Goal: Task Accomplishment & Management: Manage account settings

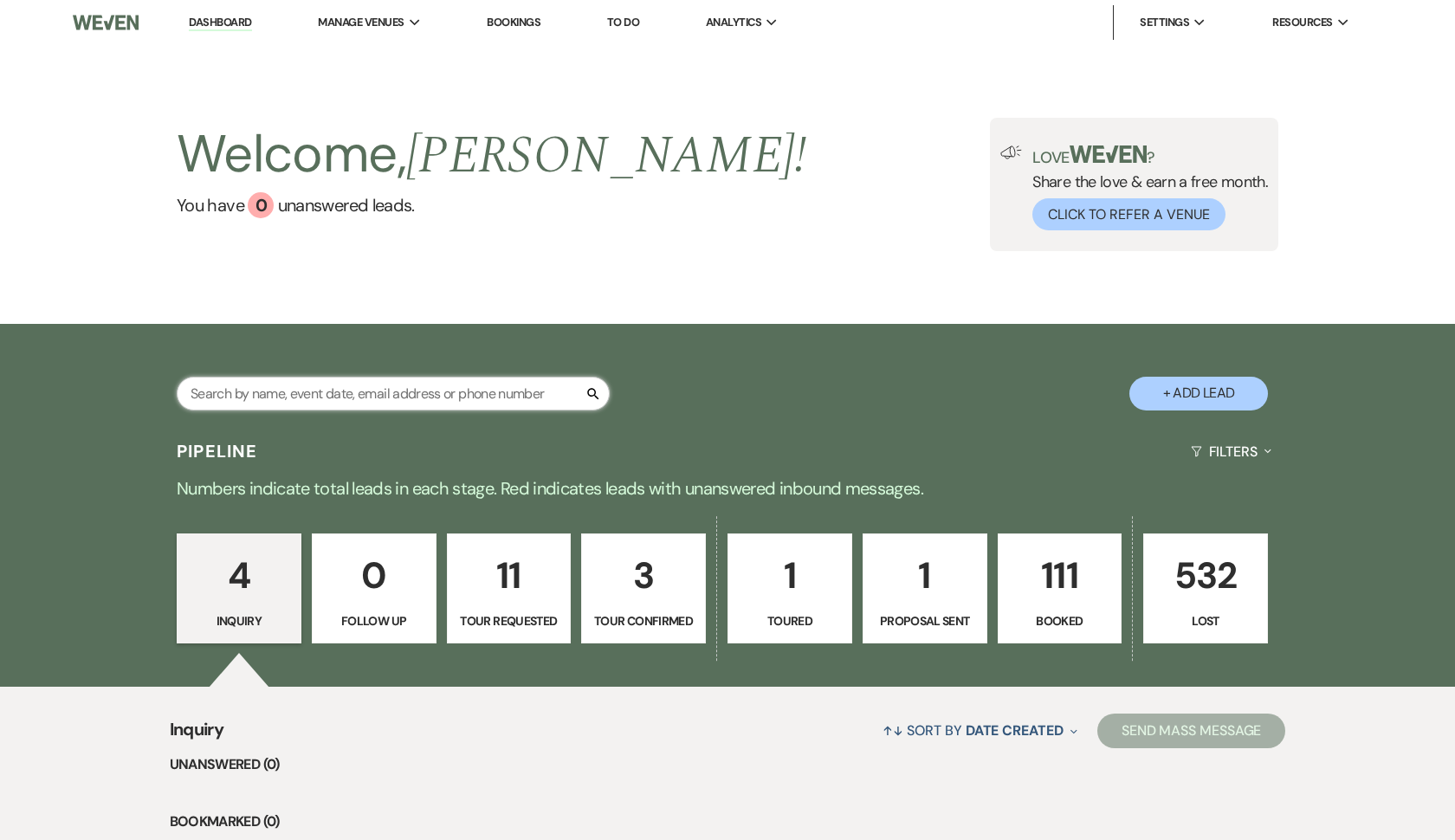
click at [467, 405] on input "text" at bounding box center [393, 394] width 433 height 34
click at [463, 389] on input "text" at bounding box center [393, 394] width 433 height 34
click at [363, 405] on input "text" at bounding box center [393, 394] width 433 height 34
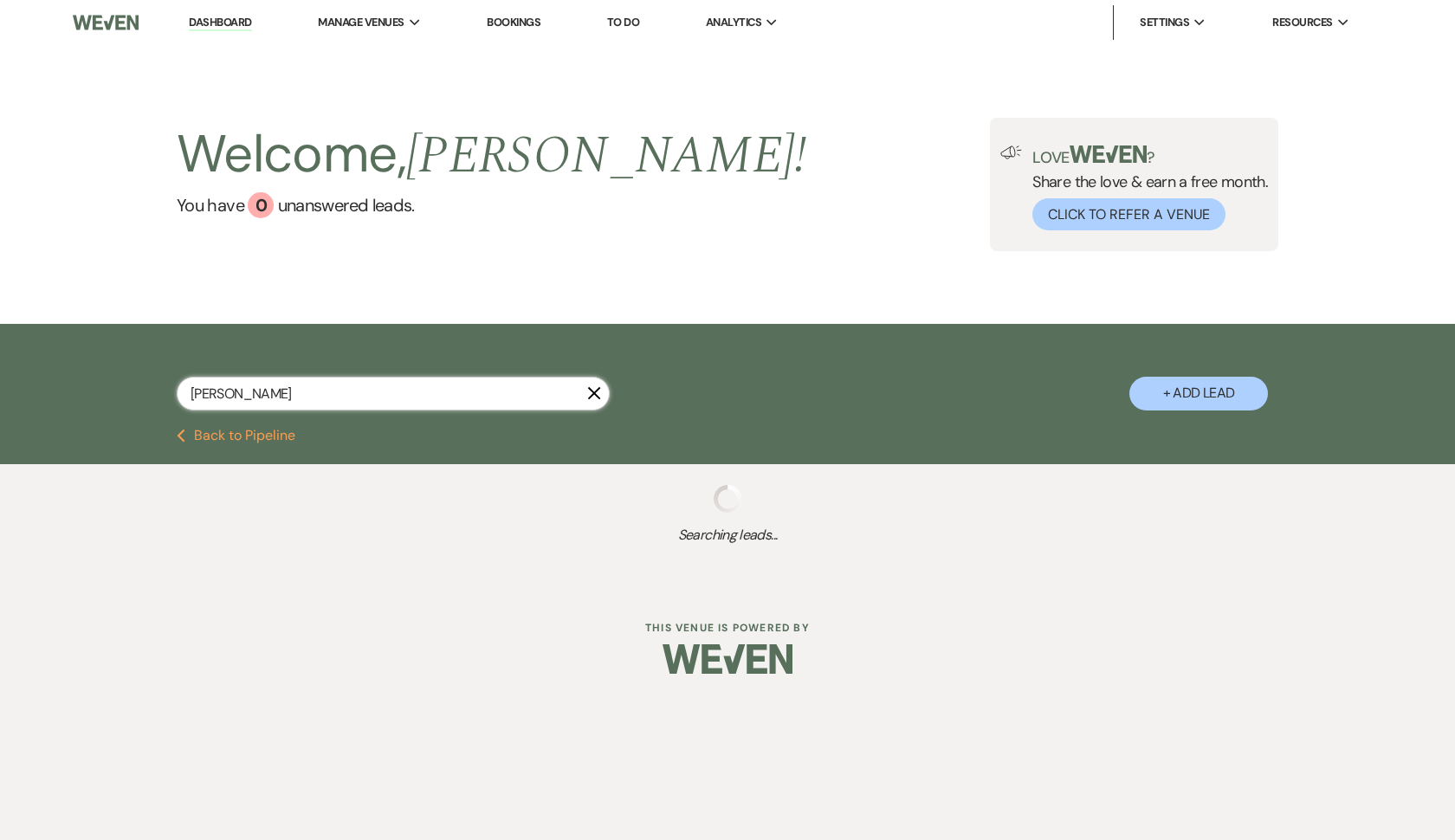
type input "[PERSON_NAME]"
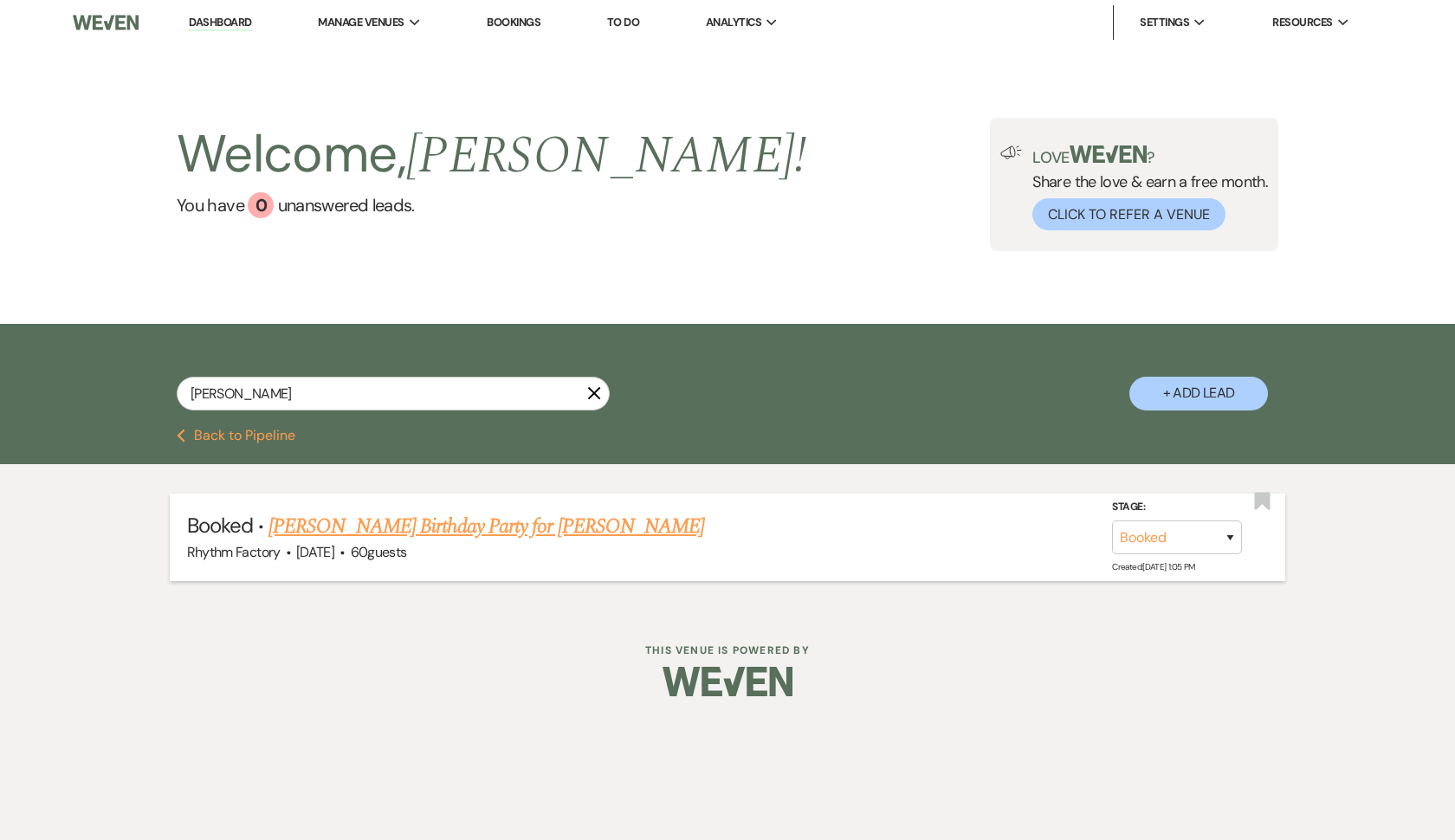
click at [369, 519] on link "[PERSON_NAME] Birthday Party for [PERSON_NAME]" at bounding box center [487, 526] width 436 height 31
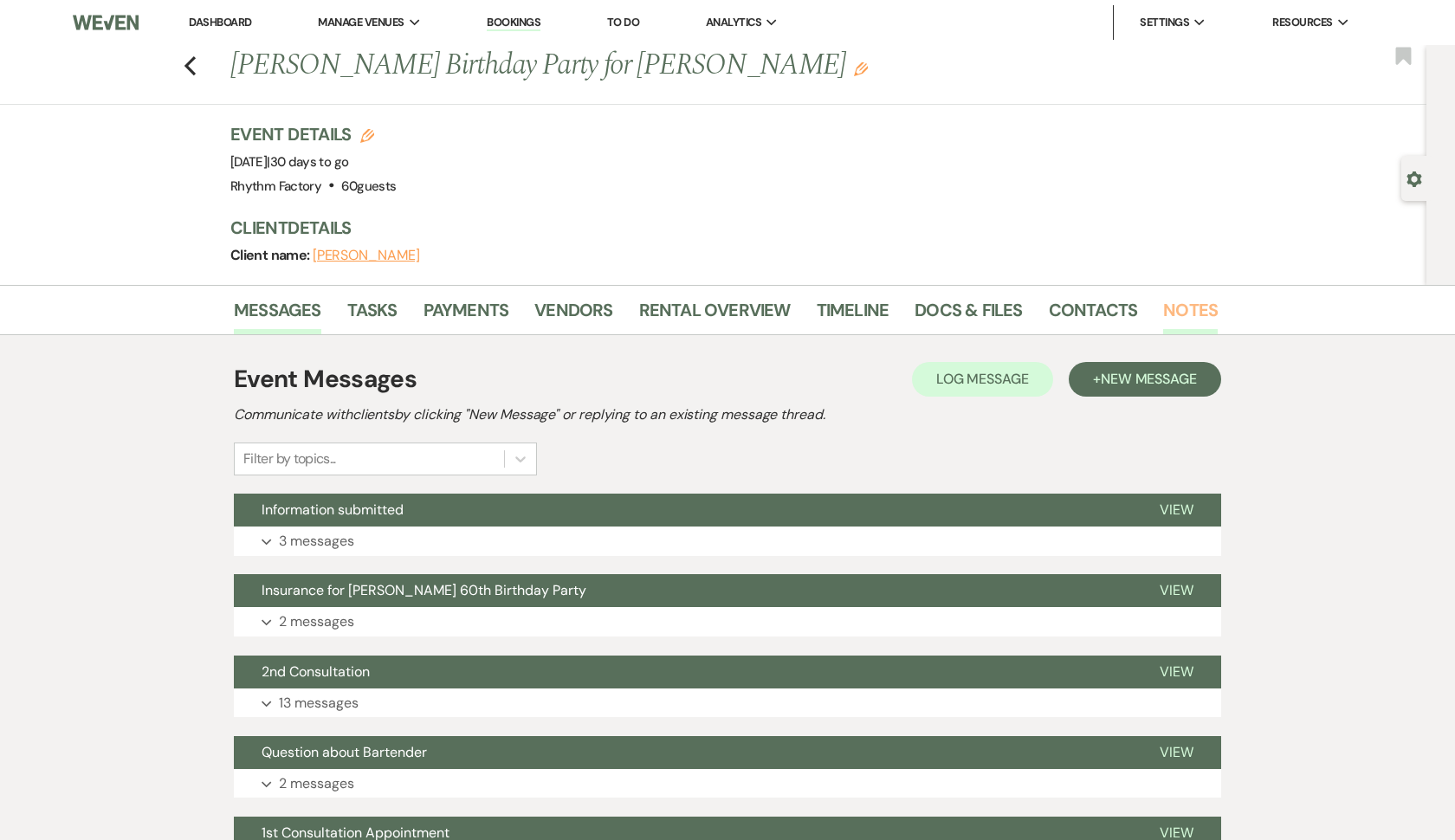
click at [1186, 307] on link "Notes" at bounding box center [1190, 315] width 54 height 38
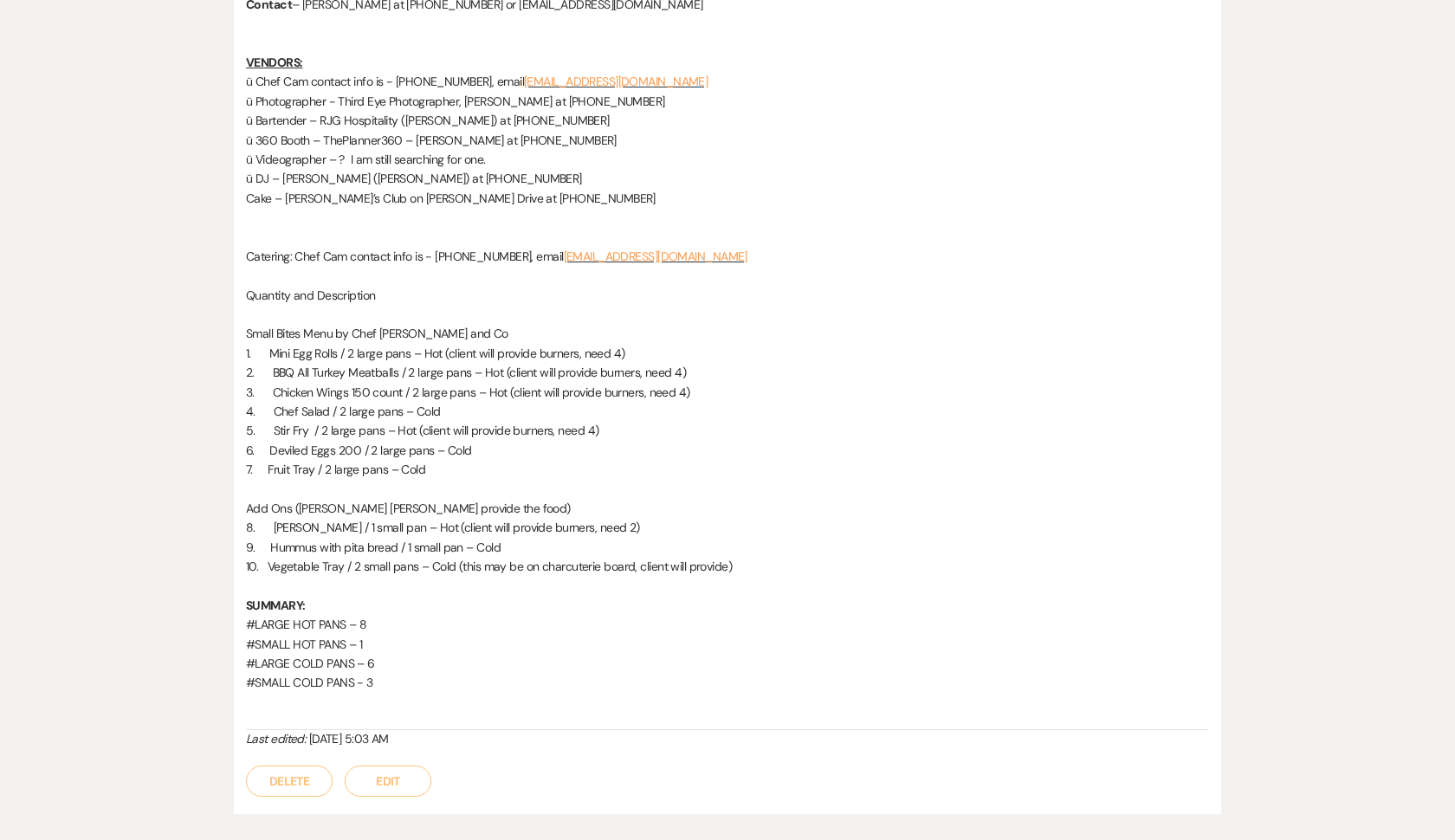
scroll to position [1460, 0]
click at [273, 518] on span "8. [PERSON_NAME] / 1 small pan – Hot (client will provide burners, need 2)" at bounding box center [443, 526] width 394 height 16
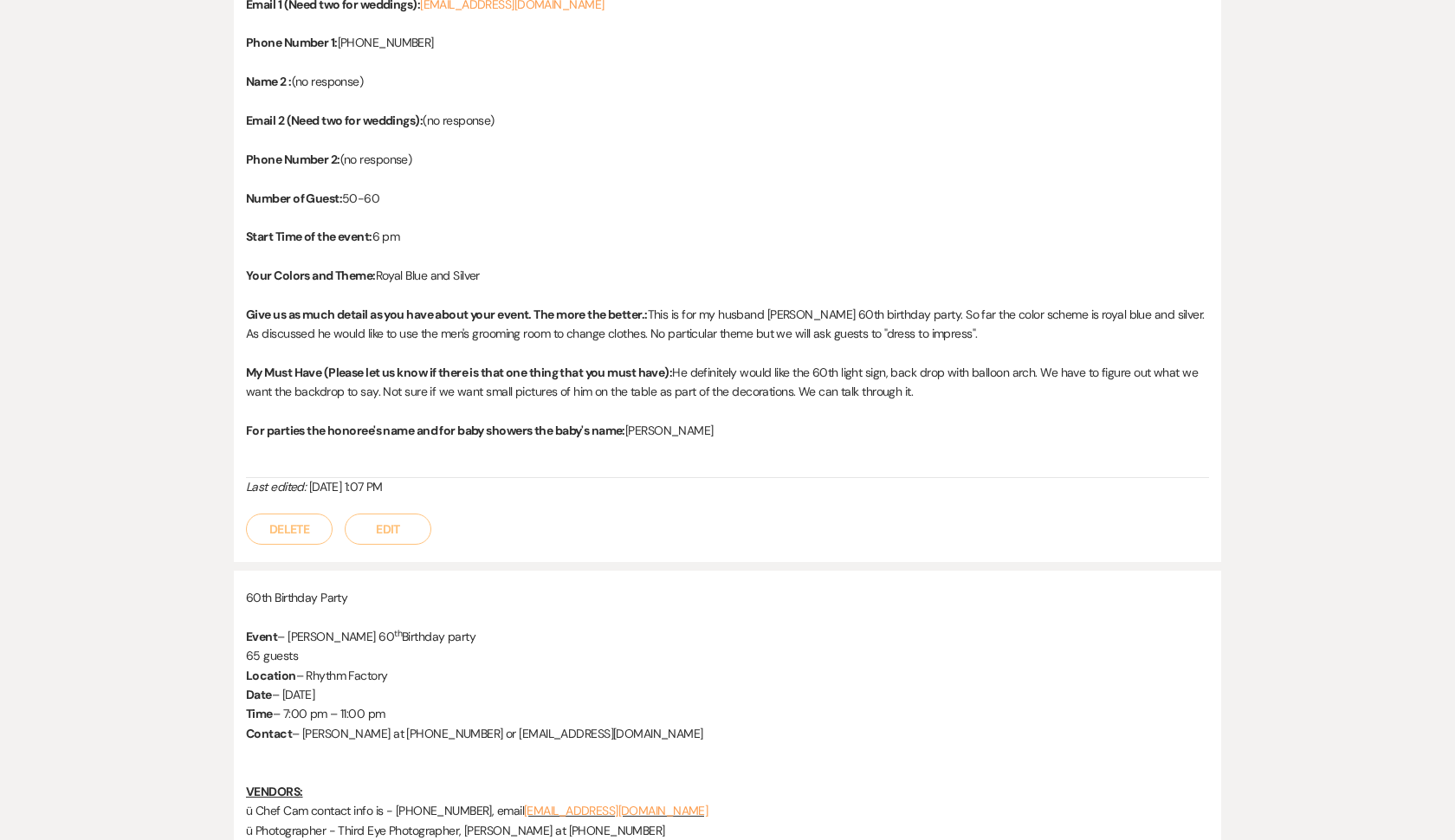
scroll to position [841, 0]
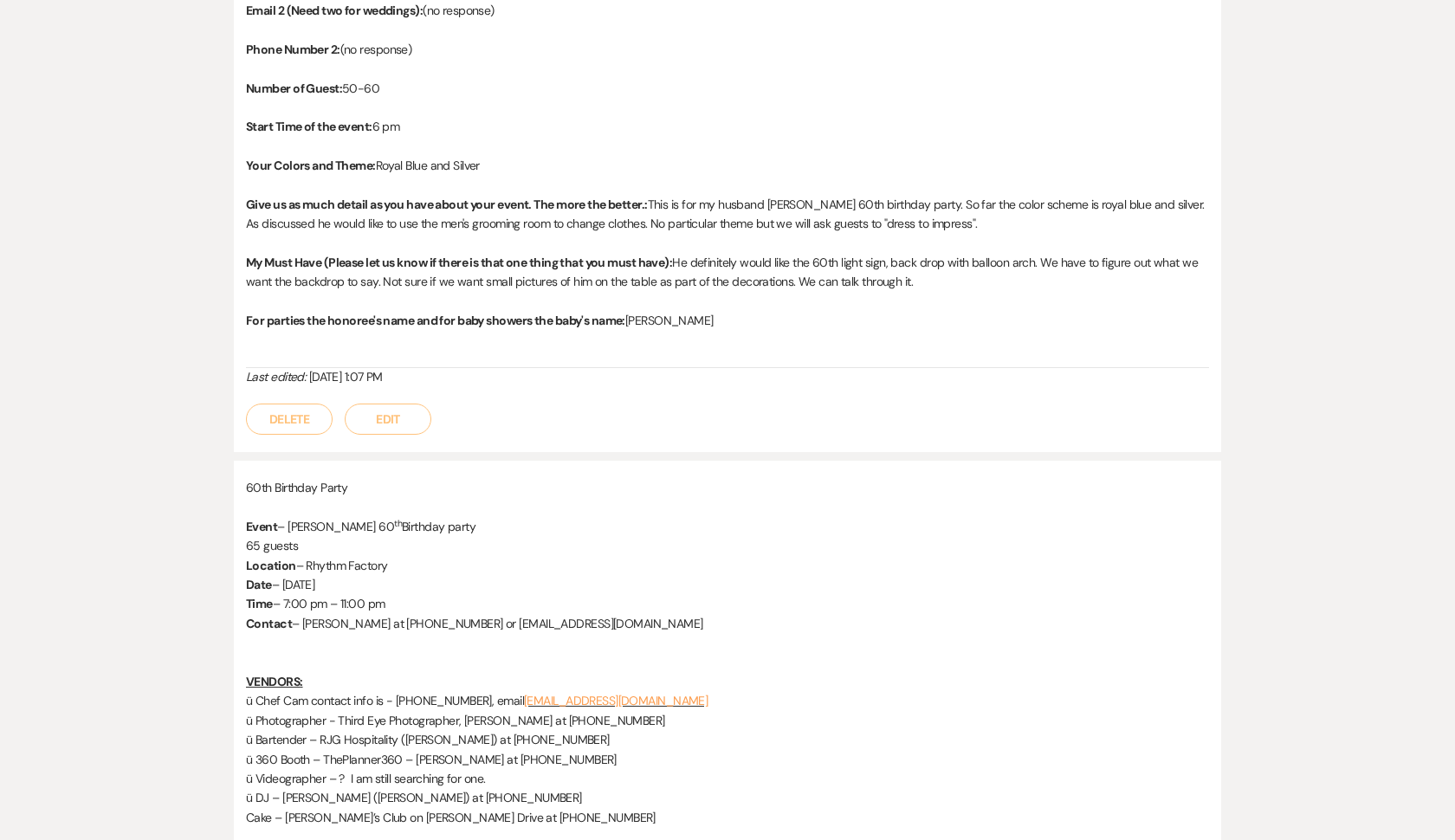
click at [401, 406] on button "Edit" at bounding box center [387, 418] width 87 height 31
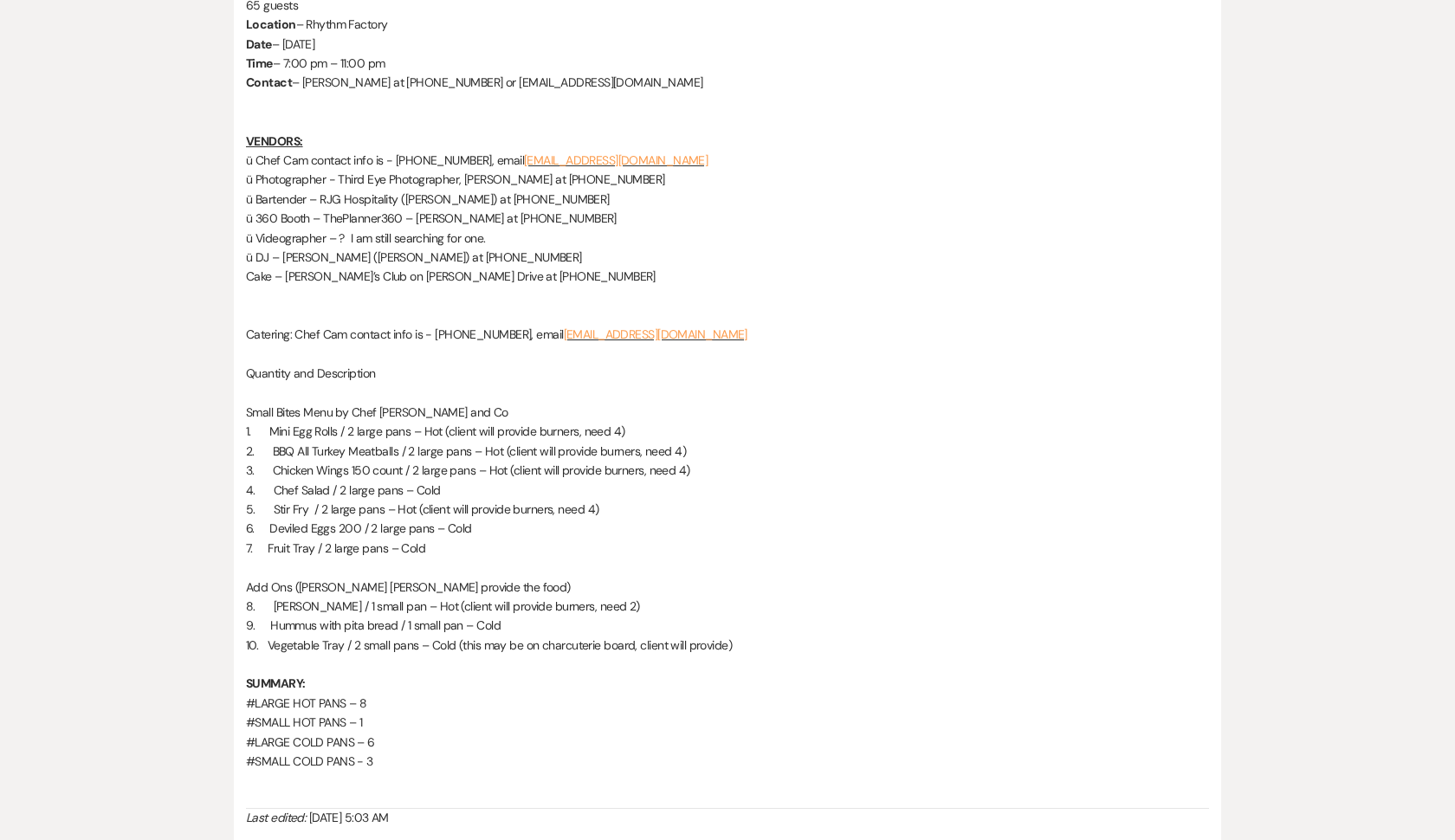
scroll to position [1465, 0]
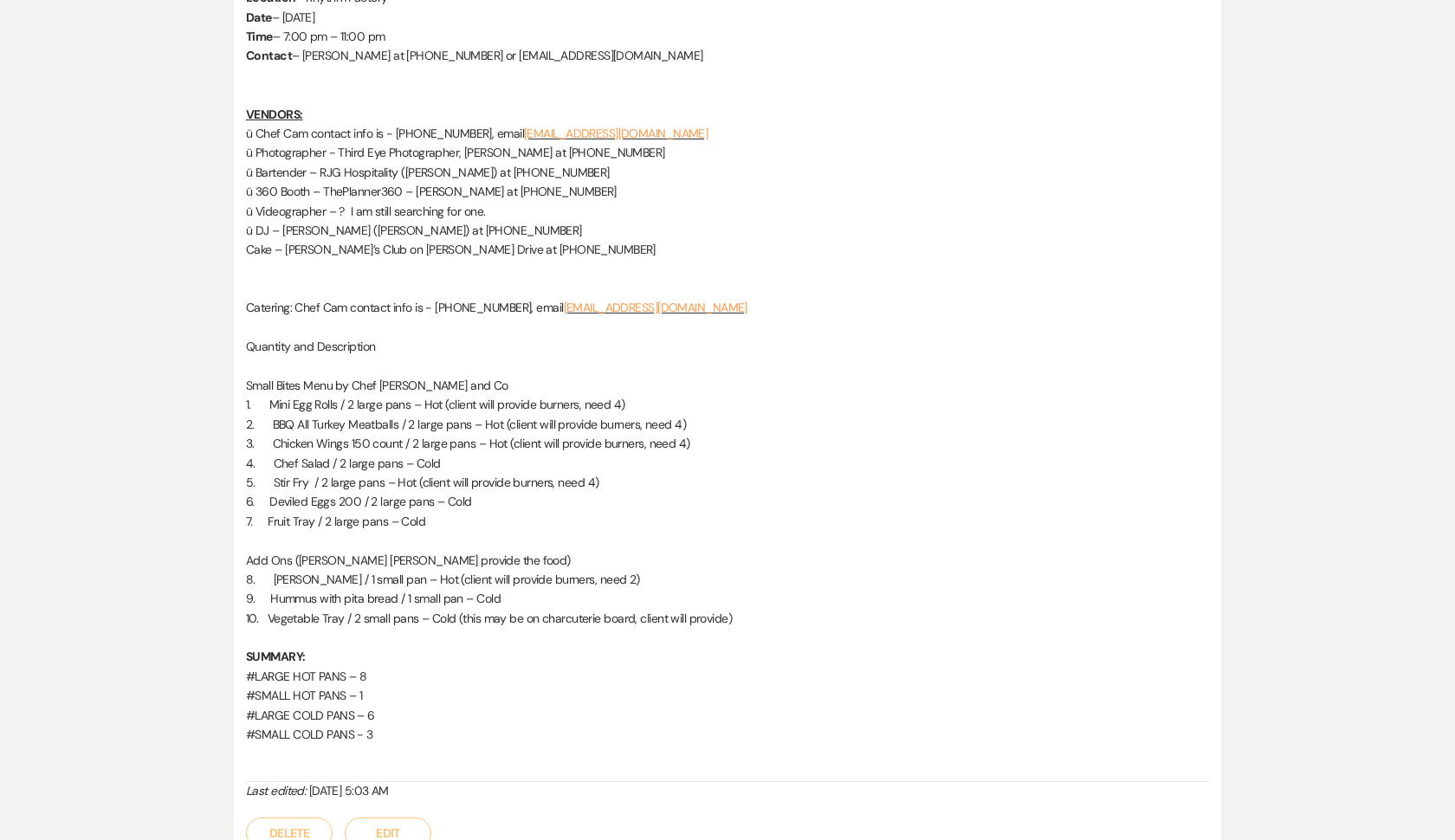
click at [438, 512] on p "7. Fruit Tray / 2 large pans – Cold" at bounding box center [727, 521] width 963 height 19
click at [426, 512] on p "7. Fruit Tray / 2 large pans – Cold" at bounding box center [727, 521] width 963 height 19
click at [399, 818] on button "Edit" at bounding box center [387, 833] width 87 height 31
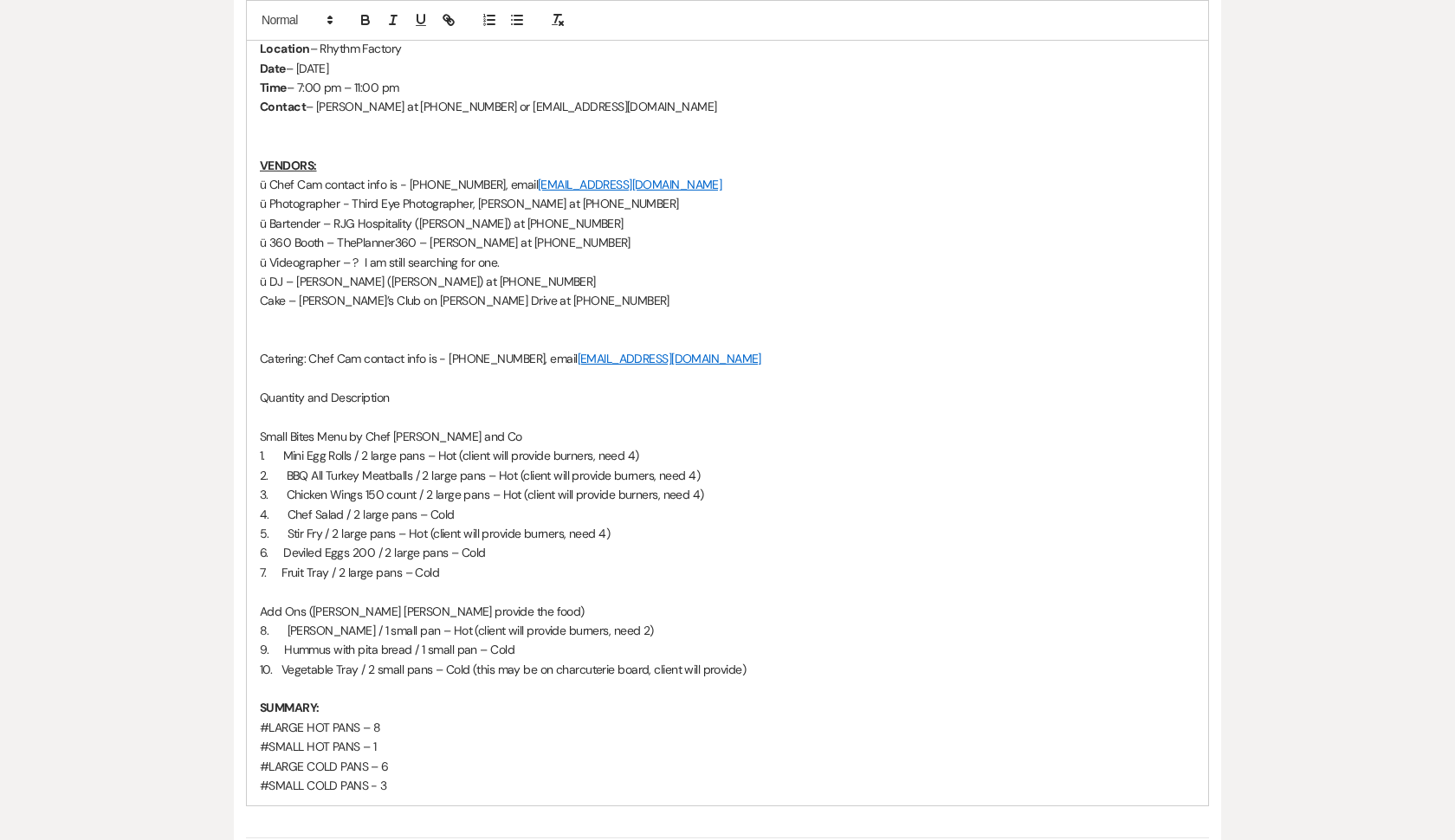
click at [450, 563] on p "7. Fruit Tray / 2 large pans – Cold" at bounding box center [728, 572] width 936 height 19
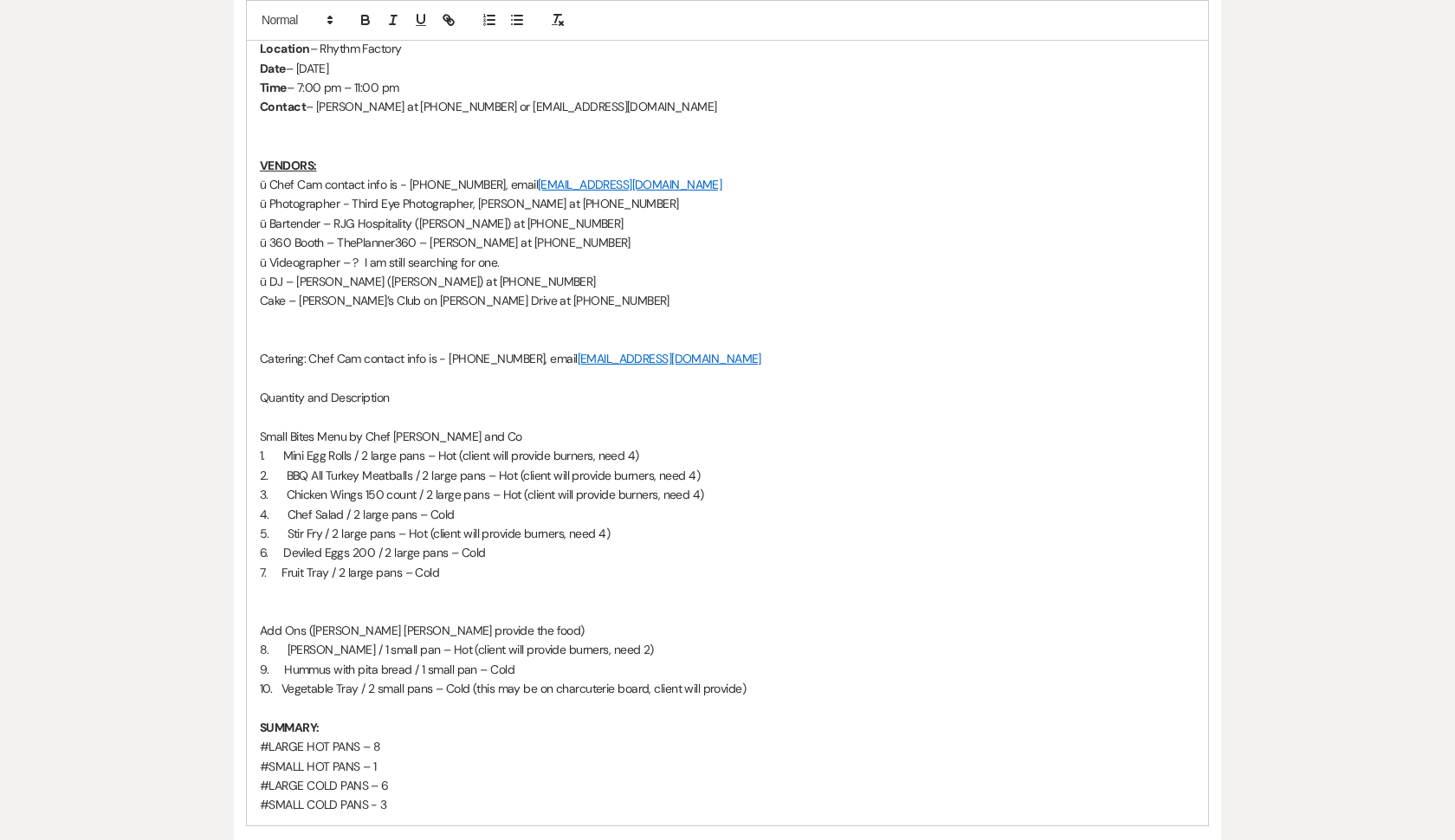
click at [354, 582] on p at bounding box center [728, 591] width 936 height 19
click at [322, 601] on p at bounding box center [728, 611] width 936 height 19
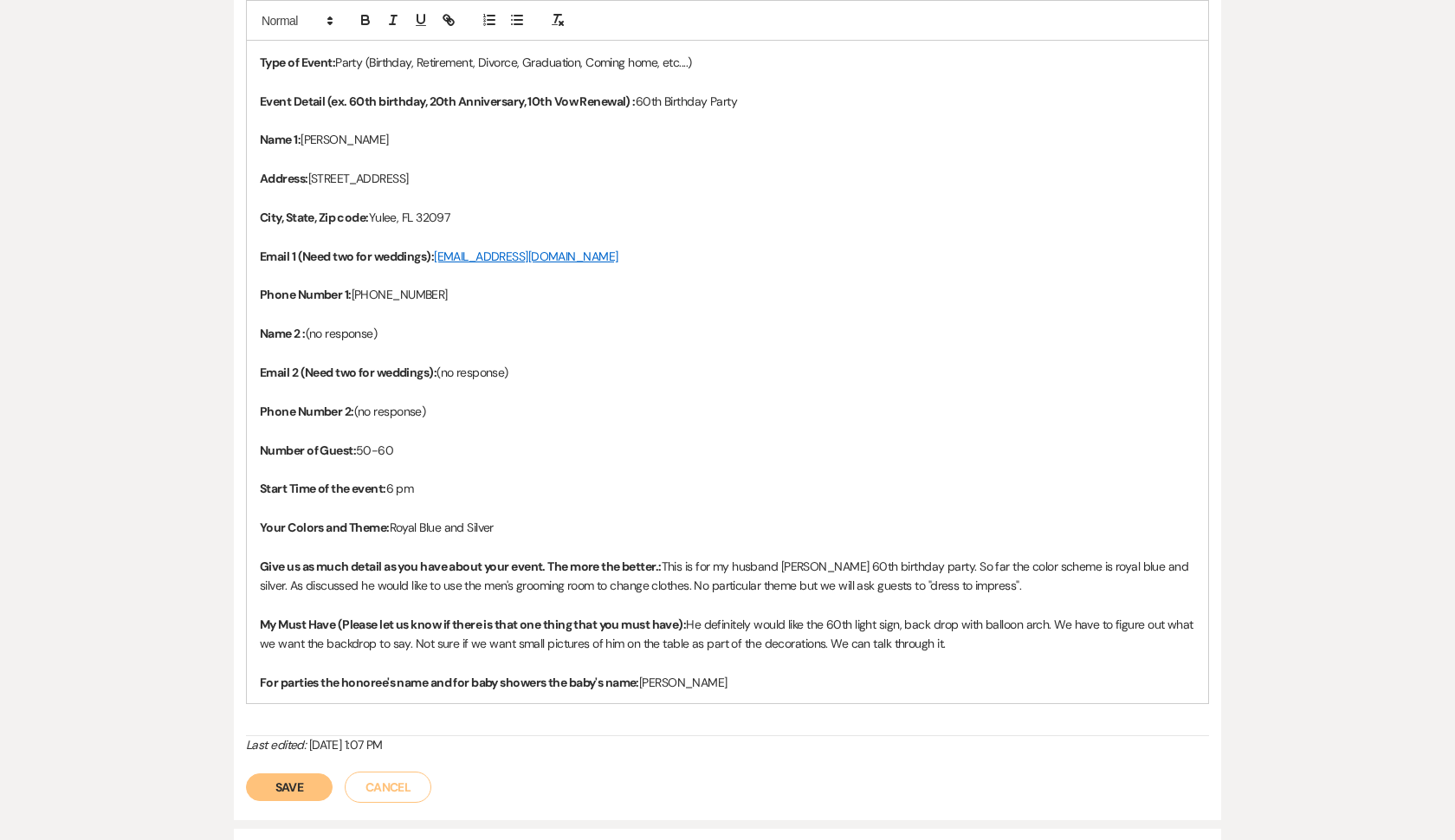
scroll to position [540, 0]
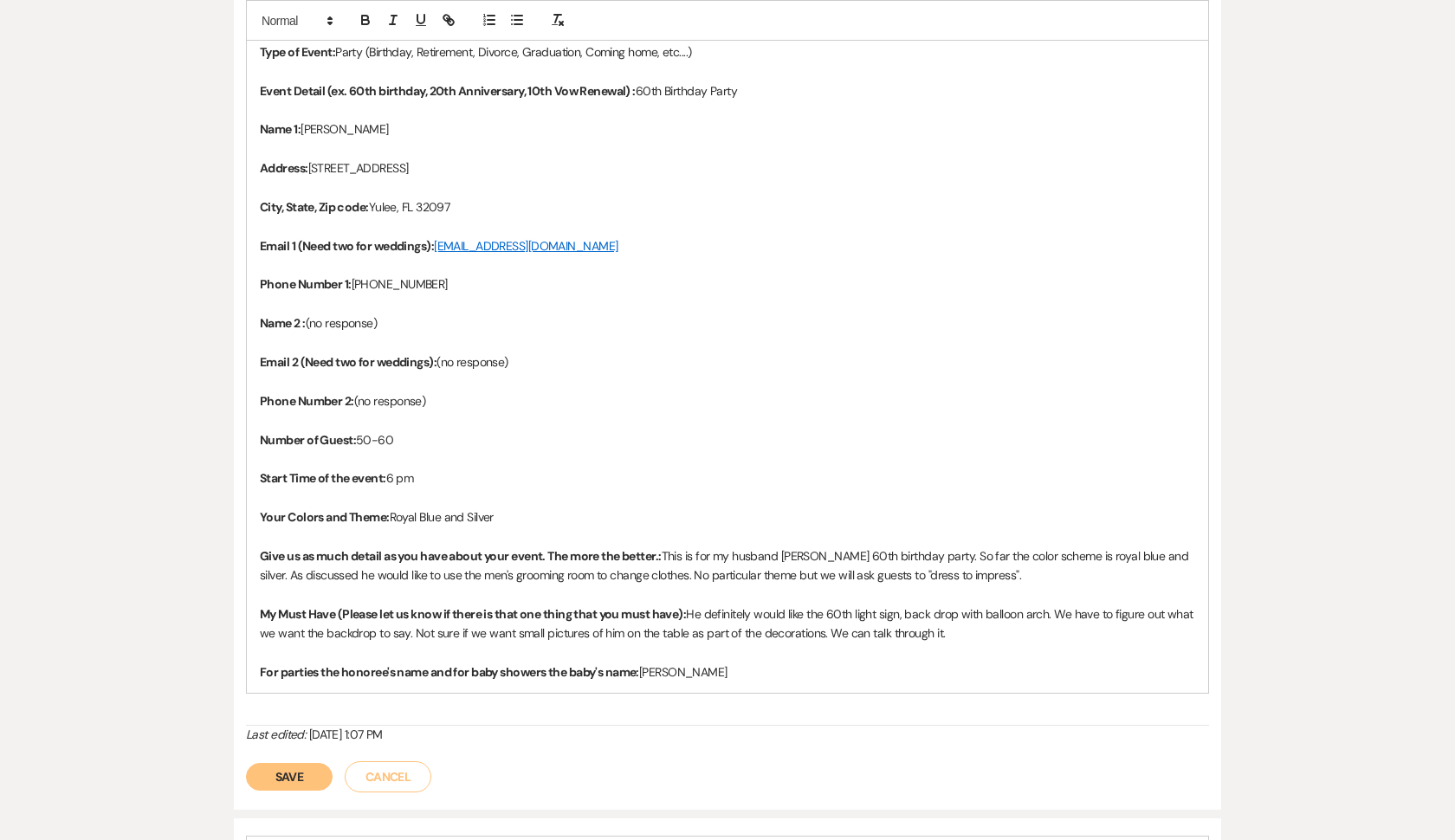
click at [494, 510] on p "Your Colors and Theme: Royal Blue and Silver" at bounding box center [728, 516] width 936 height 19
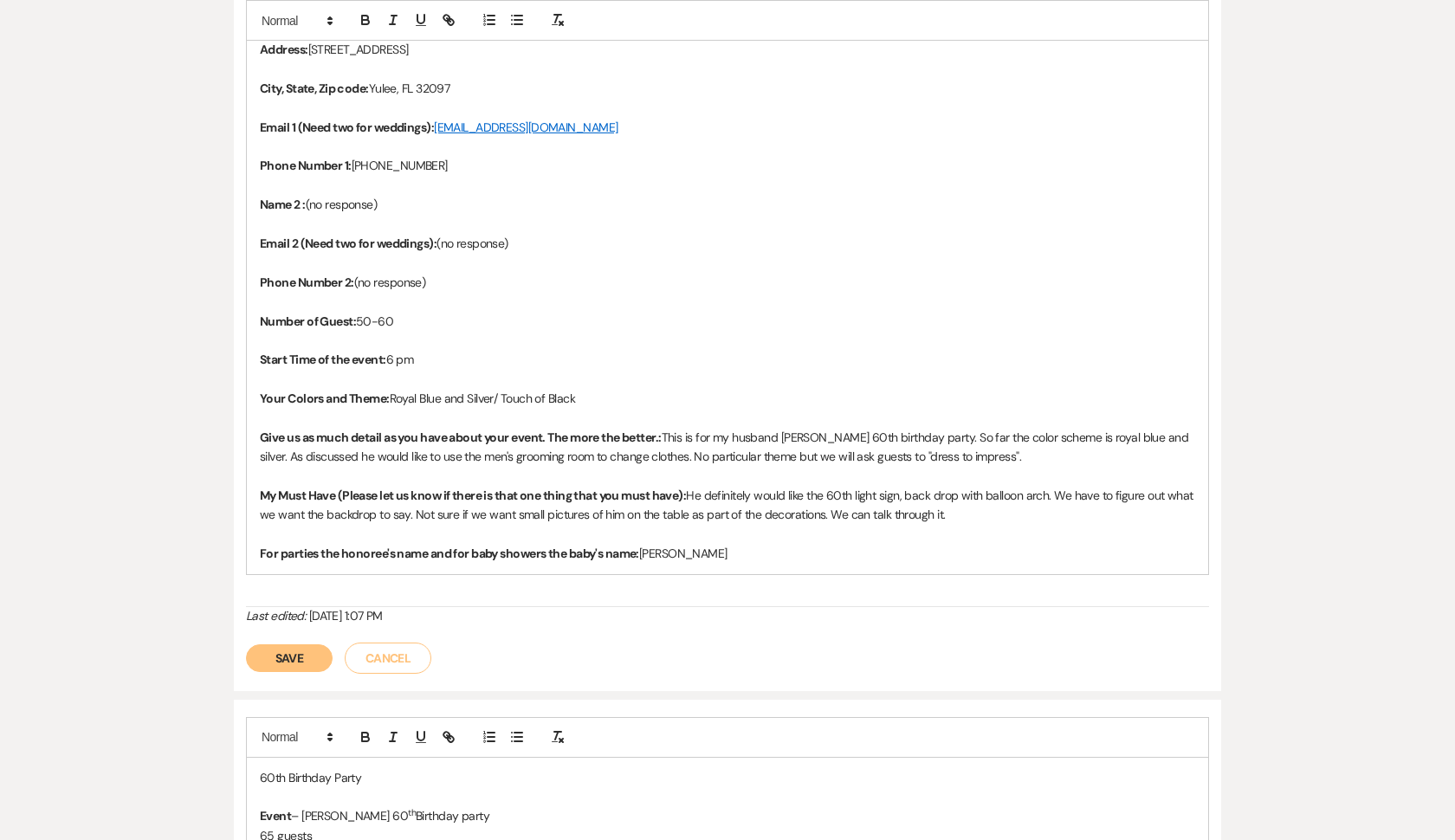
scroll to position [706, 0]
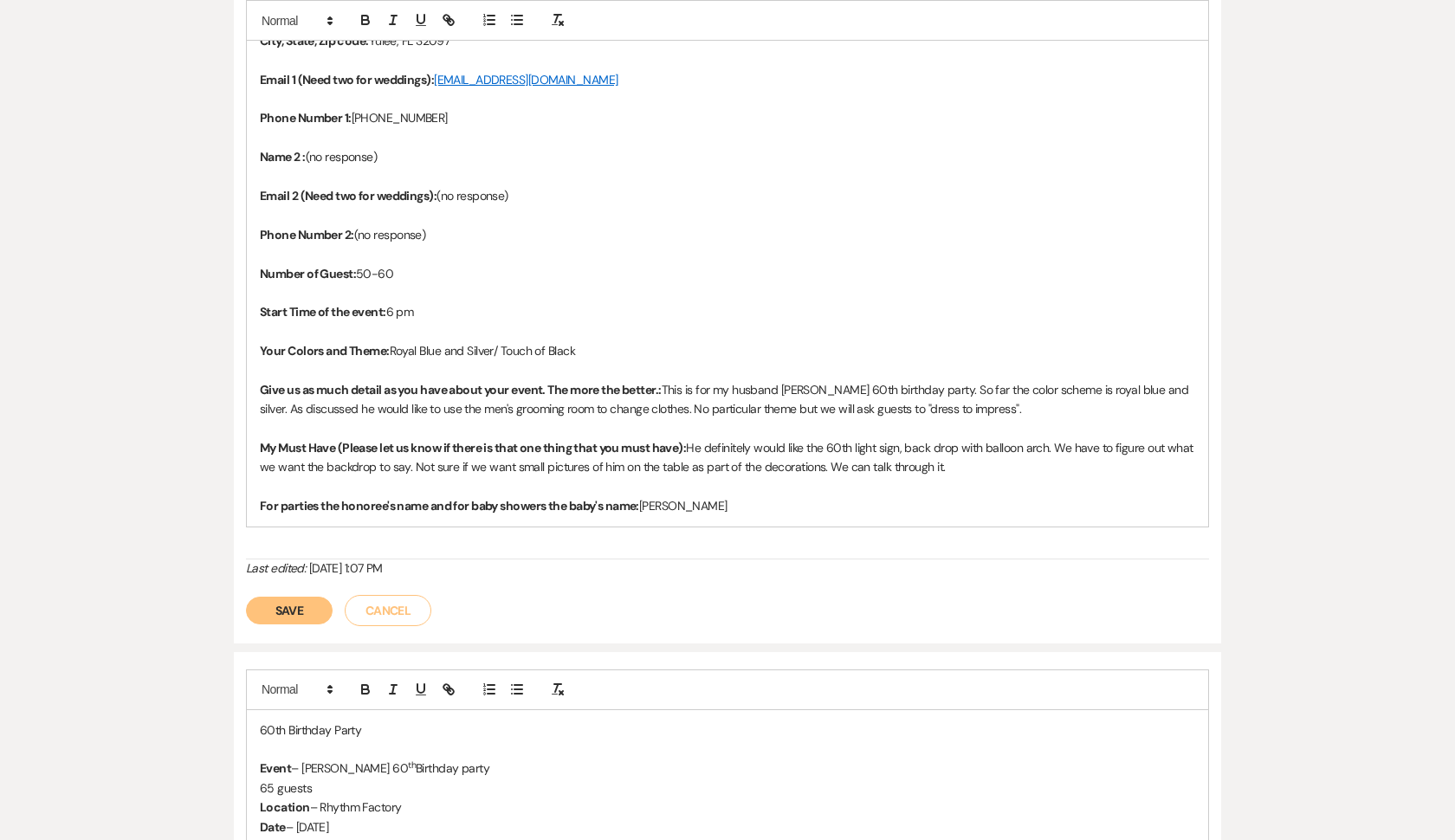
click at [691, 438] on p "My Must Have (Please let us know if there is that one thing that you must have)…" at bounding box center [728, 457] width 936 height 39
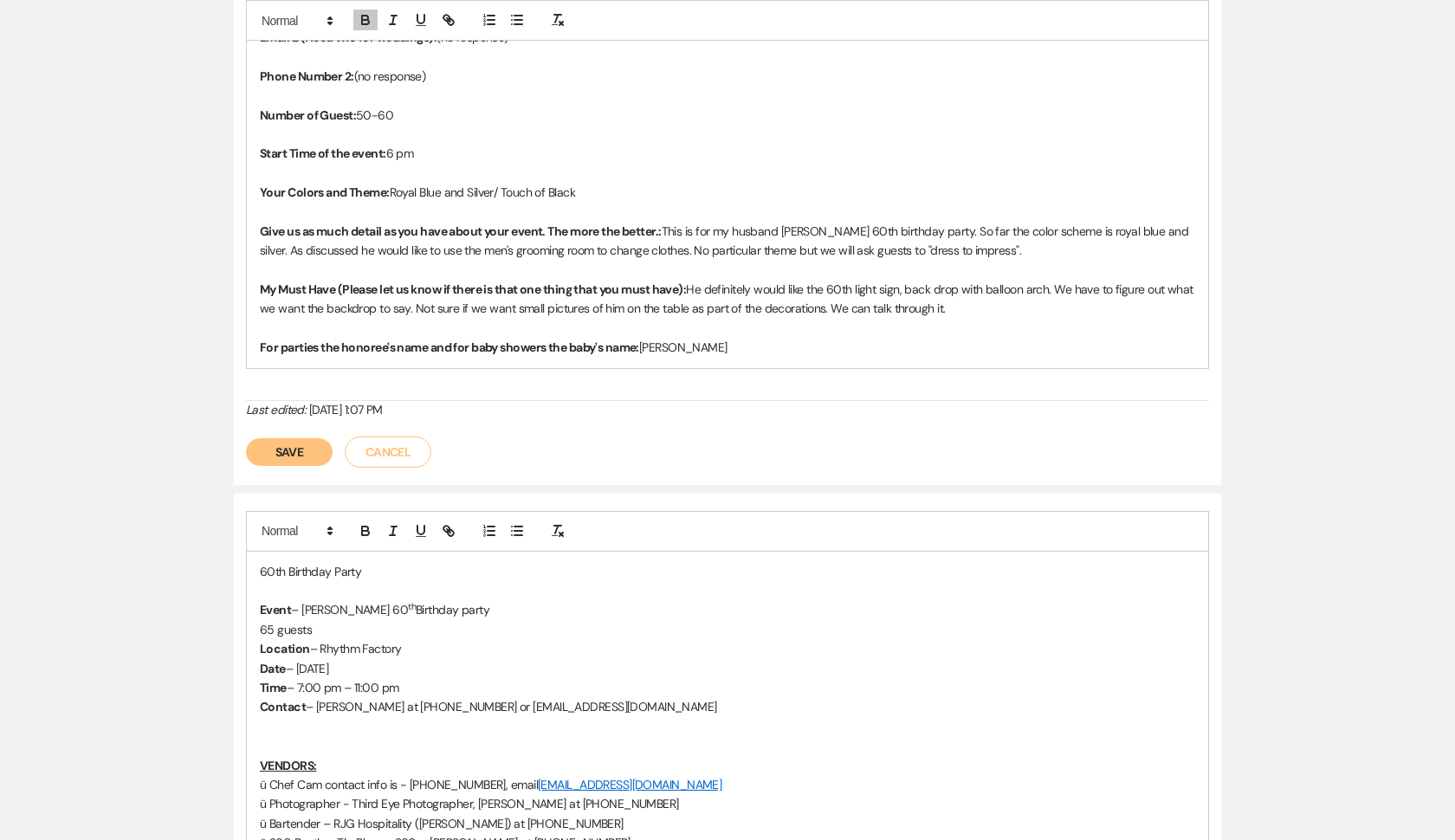
scroll to position [874, 0]
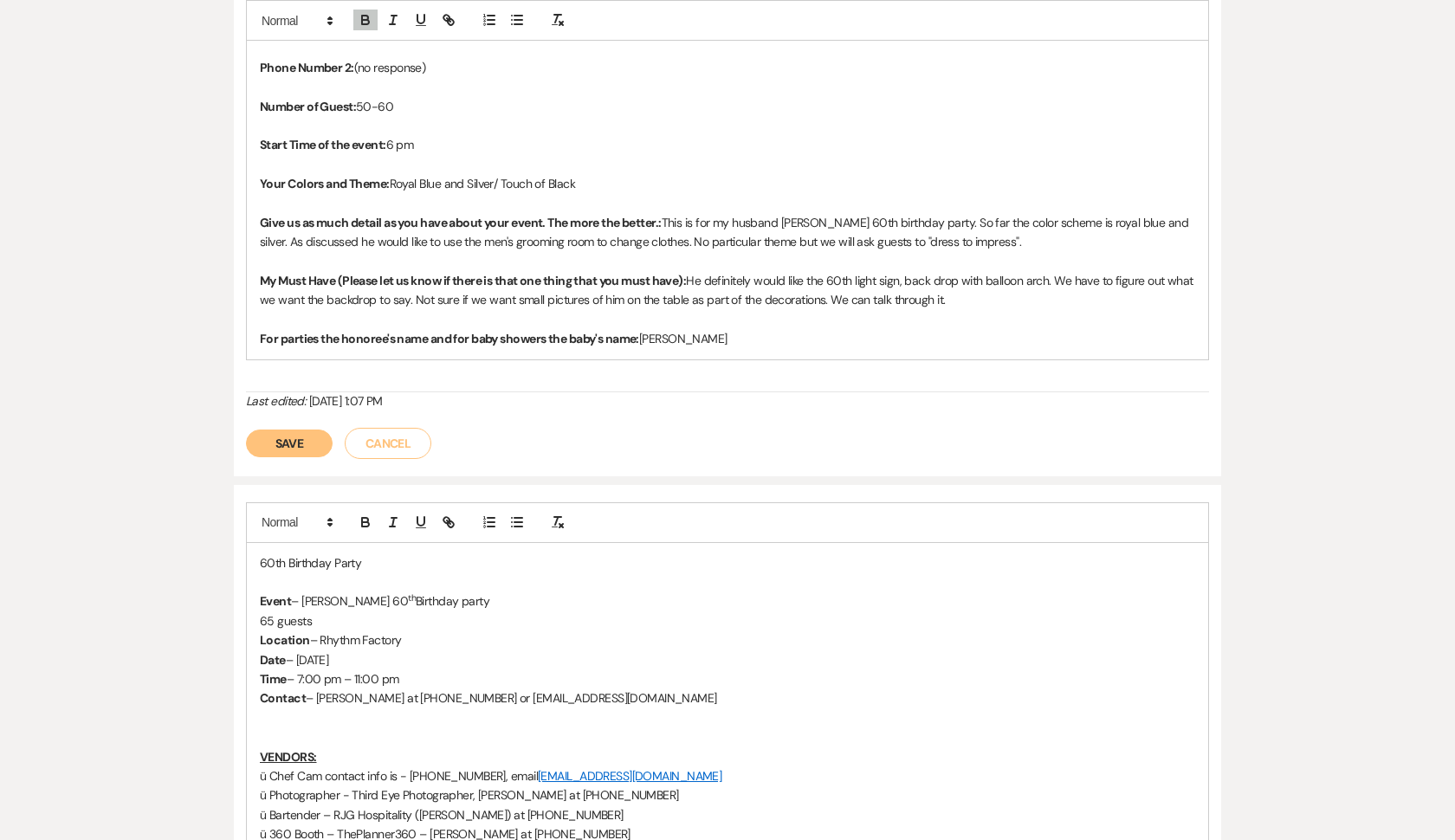
click at [590, 174] on p "Your Colors and Theme: Royal Blue and Silver/ Touch of Black" at bounding box center [728, 183] width 936 height 19
click at [735, 175] on p "Your Colors and Theme: Royal Blue and Silver/ Touch of Black / Provided example…" at bounding box center [728, 183] width 936 height 19
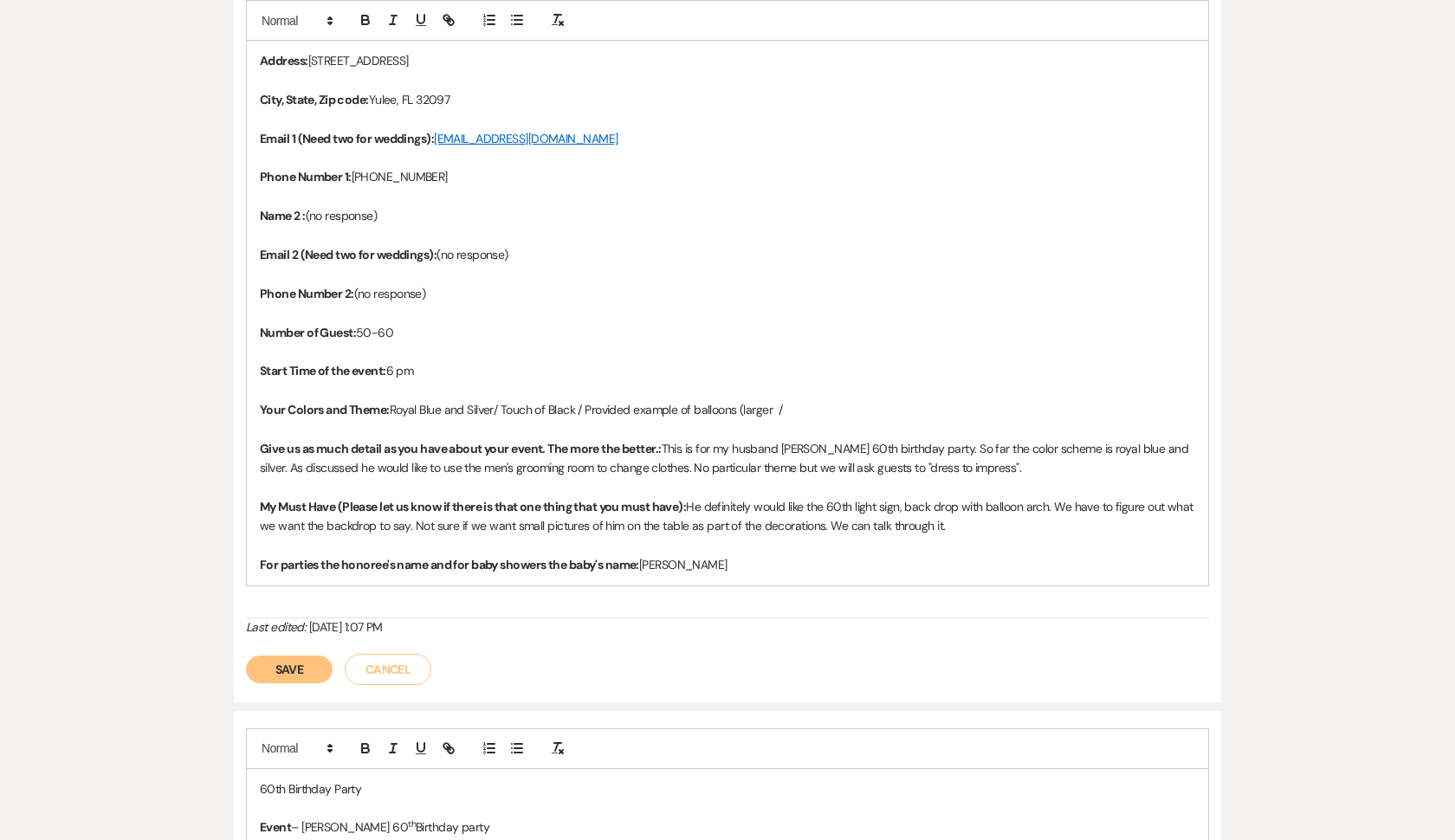
scroll to position [650, 0]
click at [645, 552] on p "For parties the honoree's name and for baby showers the baby's name: [PERSON_NA…" at bounding box center [728, 561] width 936 height 19
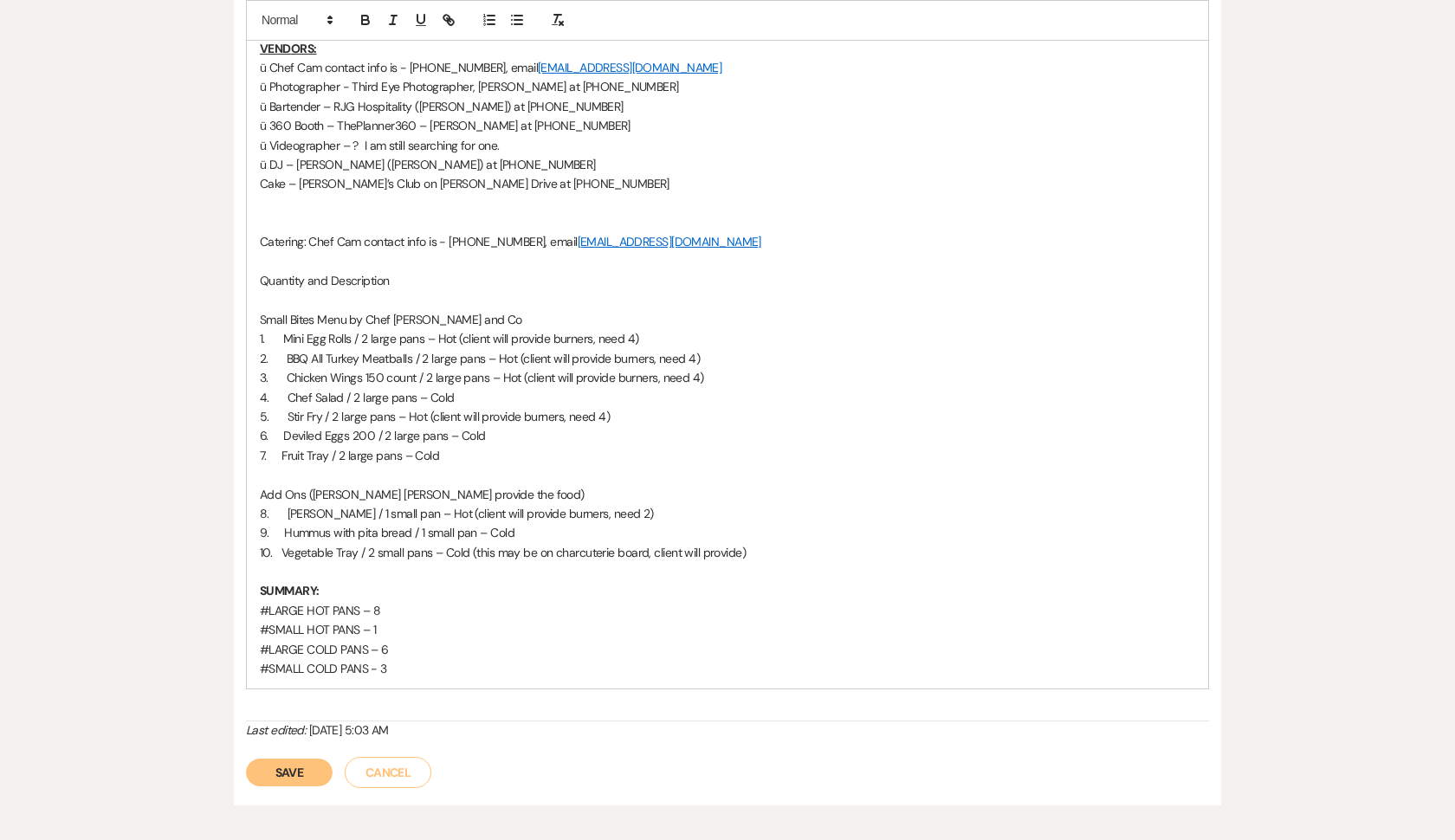
scroll to position [1589, 0]
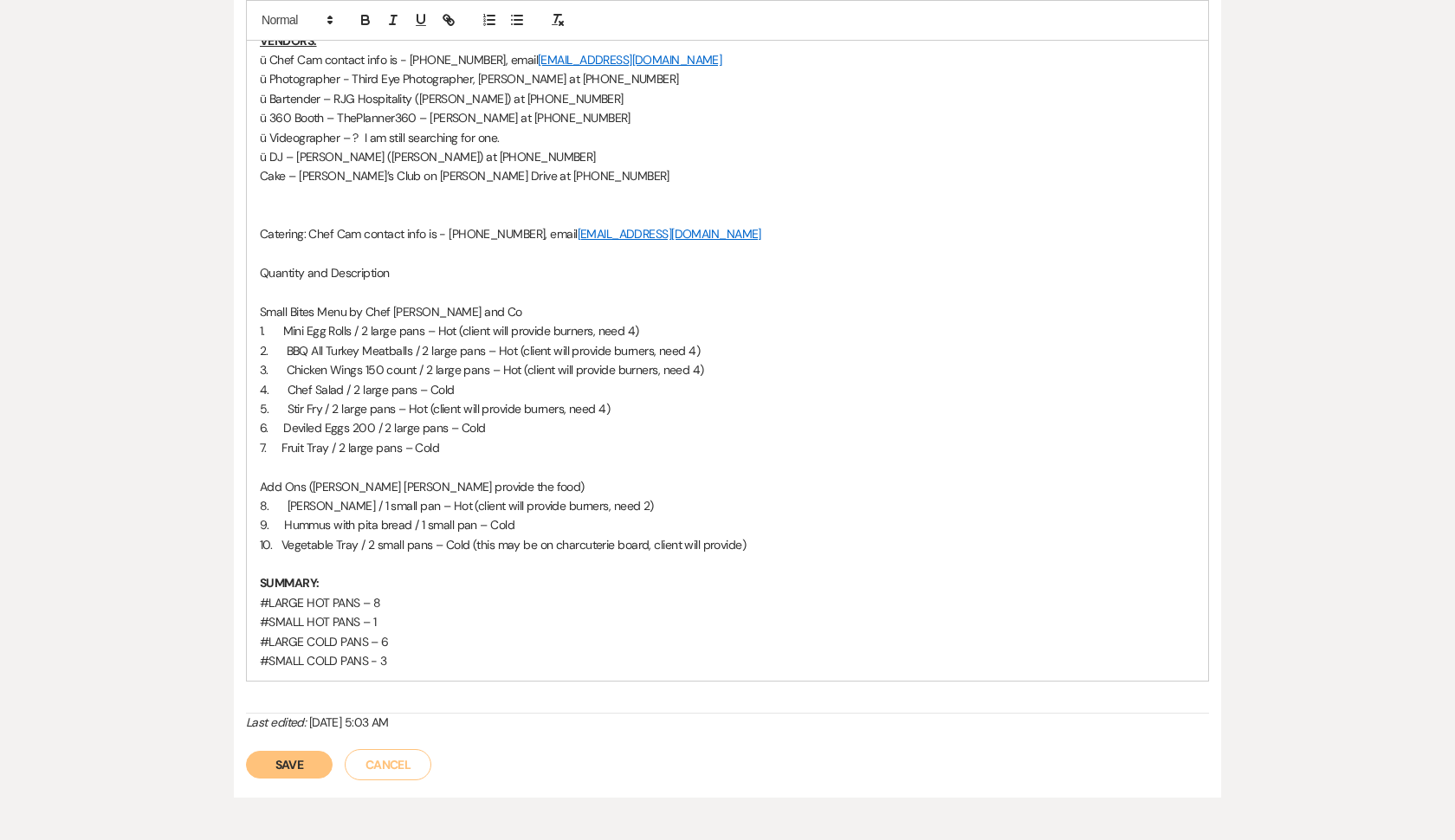
click at [286, 341] on p "2. BBQ All Turkey Meatballs / 2 large pans – Hot (client will provide burners, …" at bounding box center [728, 351] width 936 height 19
click at [284, 360] on p "3. Chicken Wings 150 count / 2 large pans – Hot (client will provide burners, n…" at bounding box center [728, 369] width 936 height 19
click at [285, 380] on p "4. Chef Salad / 2 large pans – Cold" at bounding box center [728, 389] width 936 height 19
click at [284, 399] on p "5. Stir Fry / 2 large pans – Hot (client will provide burners, need 4)" at bounding box center [728, 409] width 936 height 19
click at [288, 496] on p "8. [PERSON_NAME] / 1 small pan – Hot (client will provide burners, need 2)" at bounding box center [728, 505] width 936 height 19
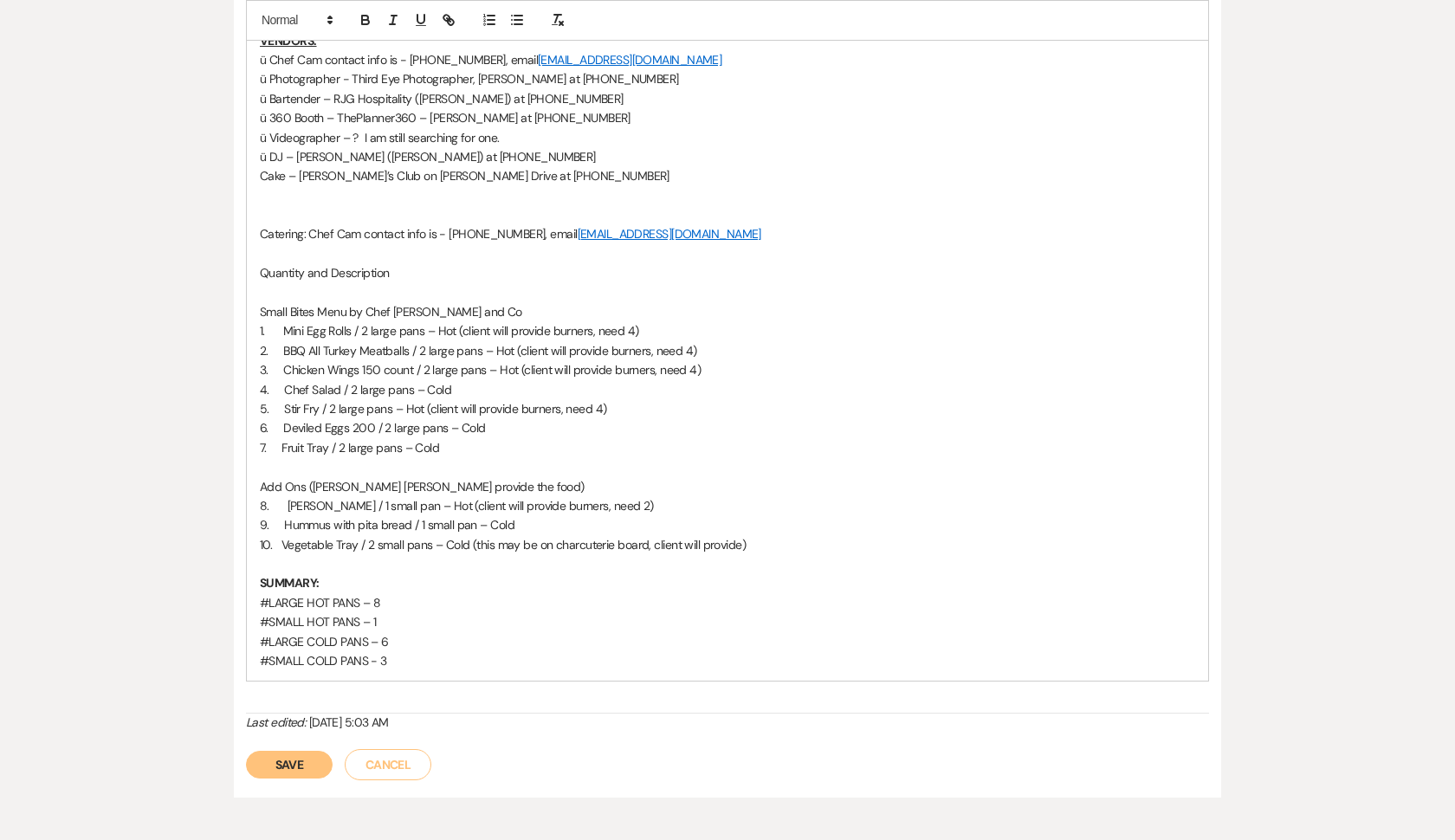
click at [281, 496] on p "8. [PERSON_NAME] / 1 small pan – Hot (client will provide burners, need 2)" at bounding box center [728, 505] width 936 height 19
click at [286, 496] on p "8. [PERSON_NAME] / 1 small pan – Hot (client will provide burners, need 2)" at bounding box center [728, 505] width 936 height 19
click at [280, 515] on p "9. Hummus with pita bread / 1 small pan – Cold" at bounding box center [728, 525] width 936 height 19
click at [284, 515] on p "9. Hummus with pita bread / 1 small pan – Cold" at bounding box center [728, 525] width 936 height 19
click at [283, 496] on p "8. [PERSON_NAME] / 1 small pan – Hot (client will provide burners, need 2)" at bounding box center [728, 505] width 936 height 19
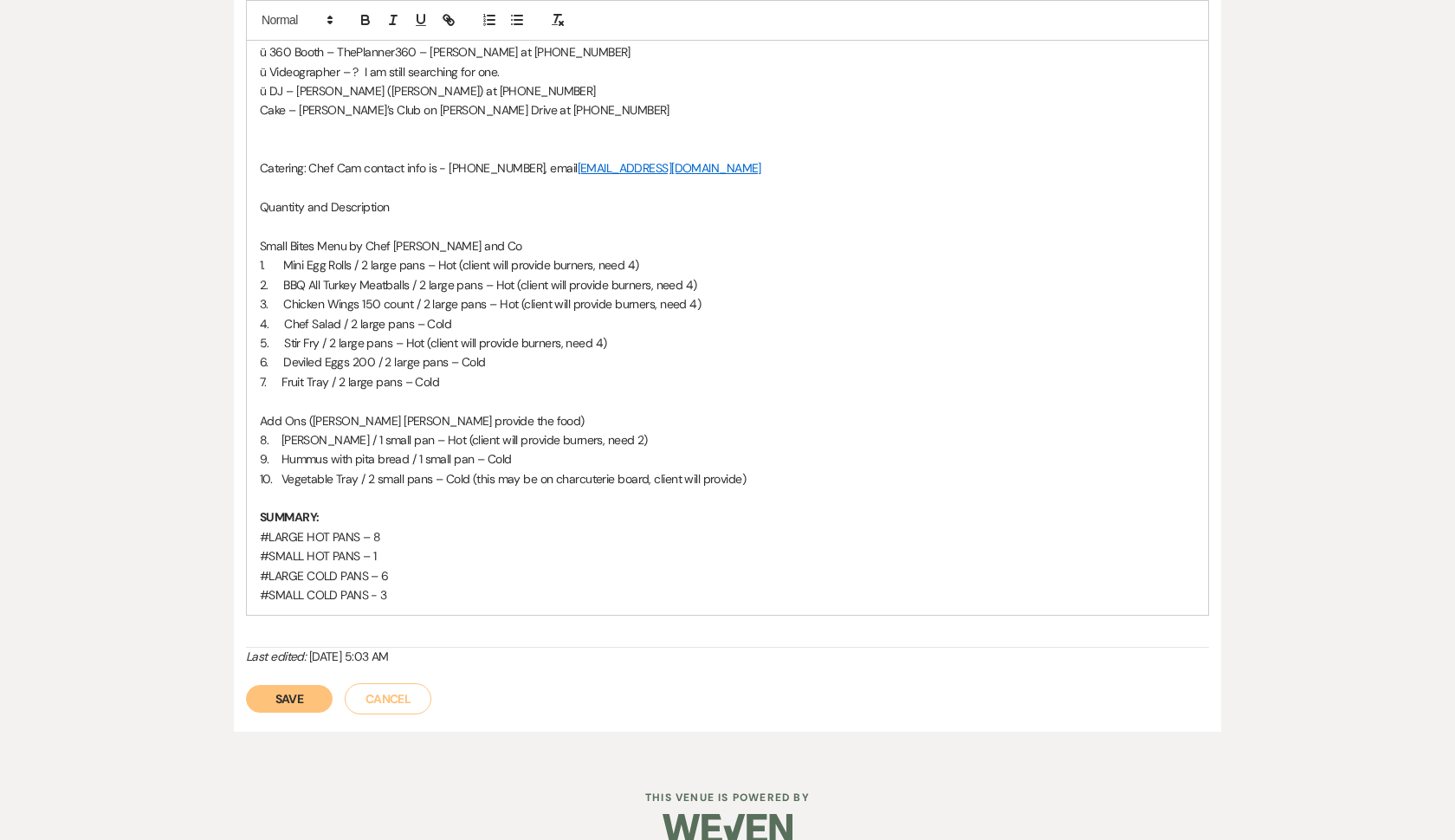
scroll to position [1655, 0]
click at [467, 373] on p "7. Fruit Tray / 2 large pans – Cold" at bounding box center [728, 383] width 936 height 19
click at [659, 431] on p "8. [PERSON_NAME] / 1 small pan – Hot (client will provide burners, need 2)" at bounding box center [728, 441] width 936 height 19
click at [534, 450] on p "9. Hummus with pita bread / 1 small pan – Cold" at bounding box center [728, 459] width 936 height 19
click at [807, 471] on p "10. Vegetable Tray / 2 small pans – Cold (this may be on charcuterie board, cli…" at bounding box center [728, 480] width 936 height 19
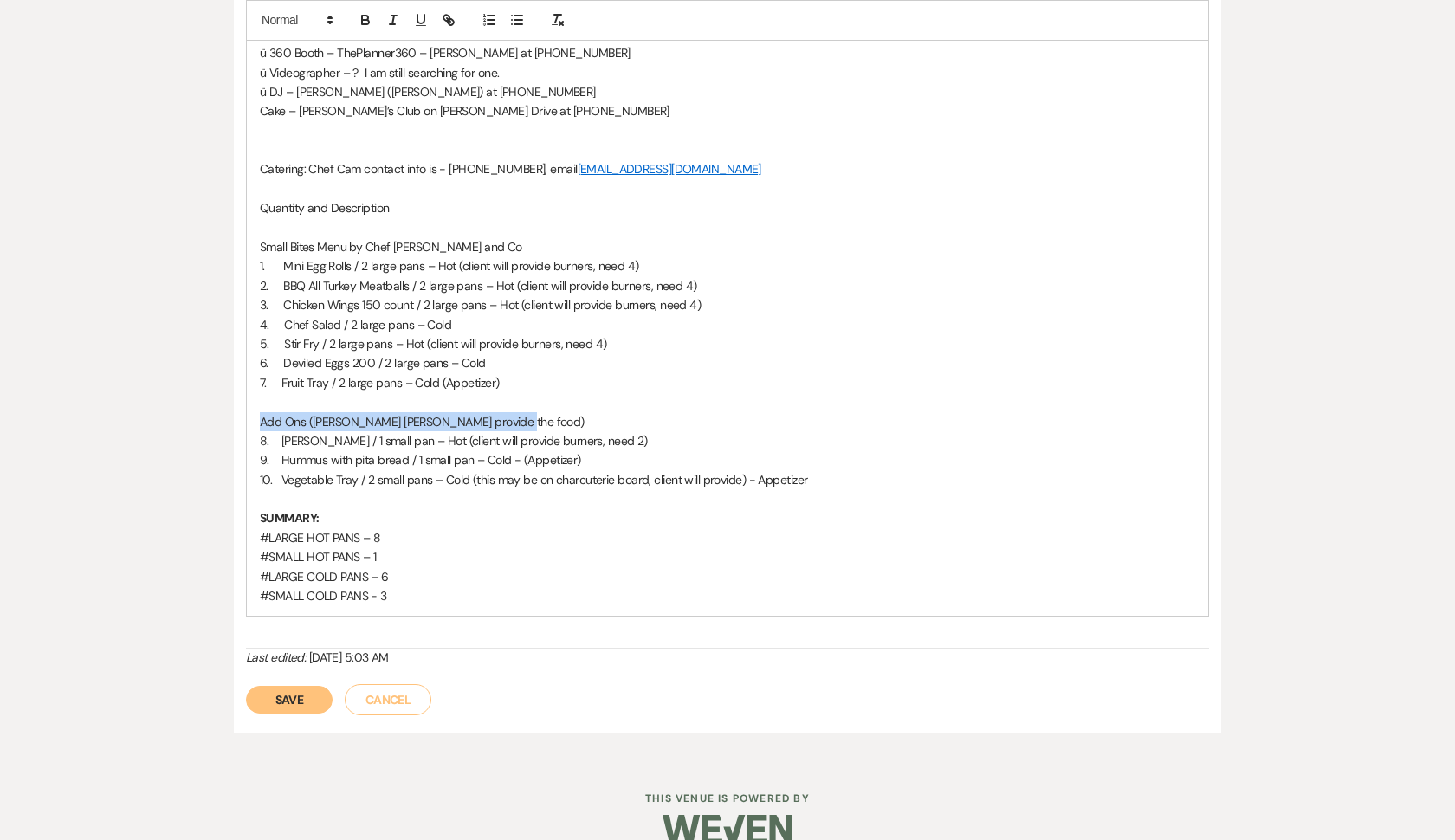
drag, startPoint x: 261, startPoint y: 389, endPoint x: 522, endPoint y: 392, distance: 261.0
click at [522, 413] on p "Add Ons ([PERSON_NAME] [PERSON_NAME] provide the food)" at bounding box center [728, 422] width 936 height 19
click at [366, 18] on icon "button" at bounding box center [365, 20] width 16 height 16
click at [291, 686] on button "Save" at bounding box center [289, 700] width 87 height 28
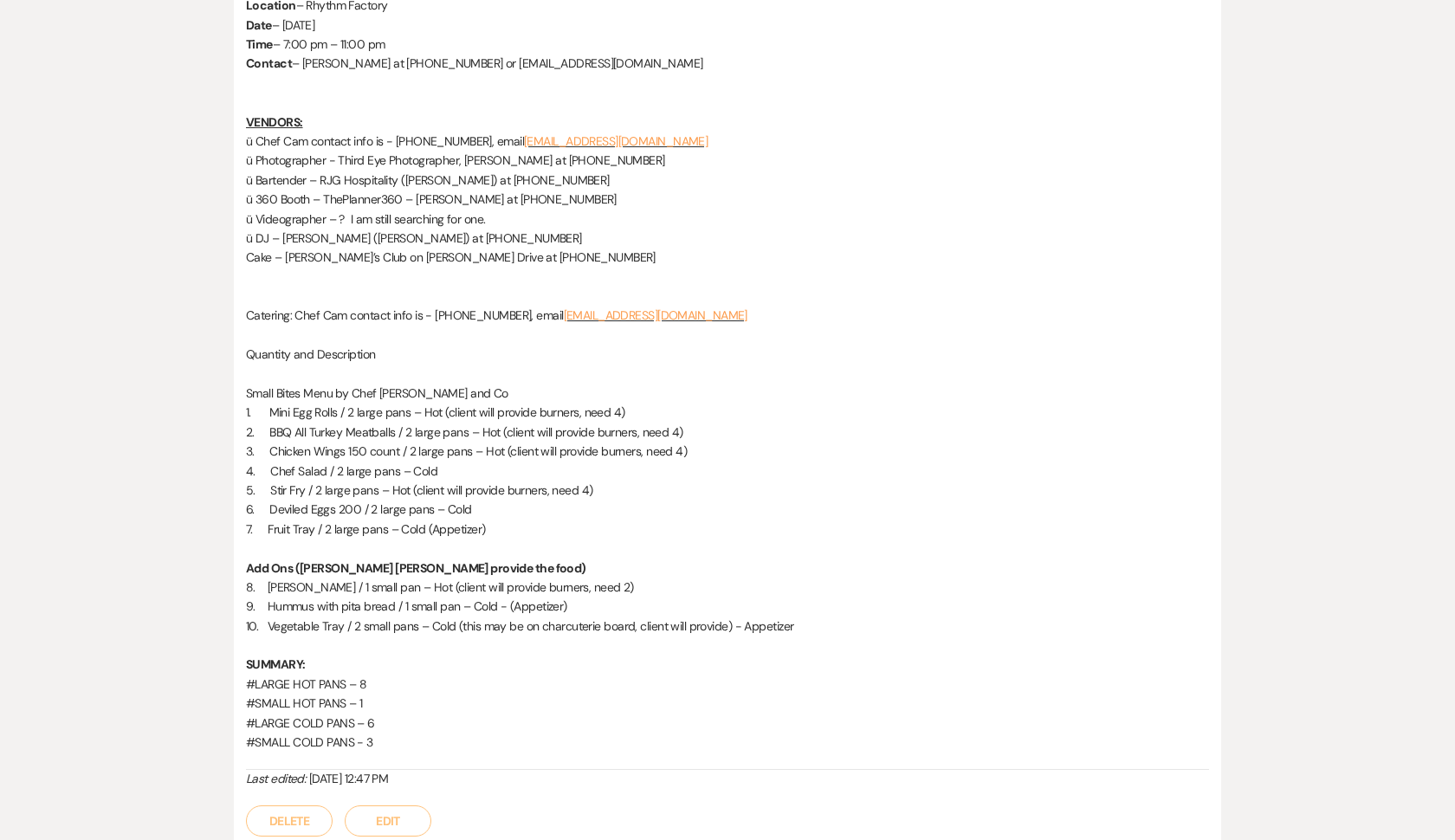
scroll to position [1513, 0]
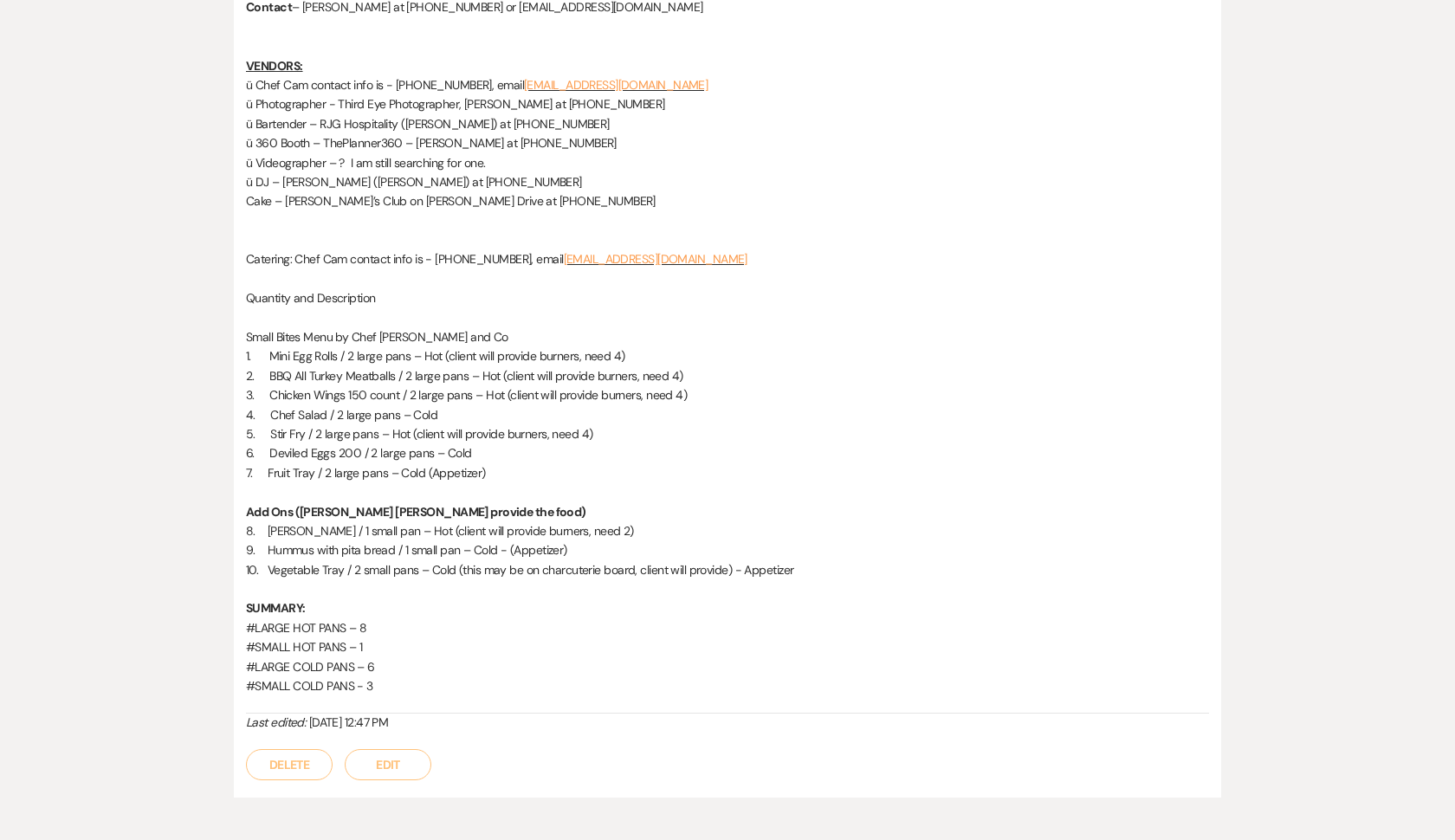
click at [392, 749] on button "Edit" at bounding box center [387, 764] width 87 height 31
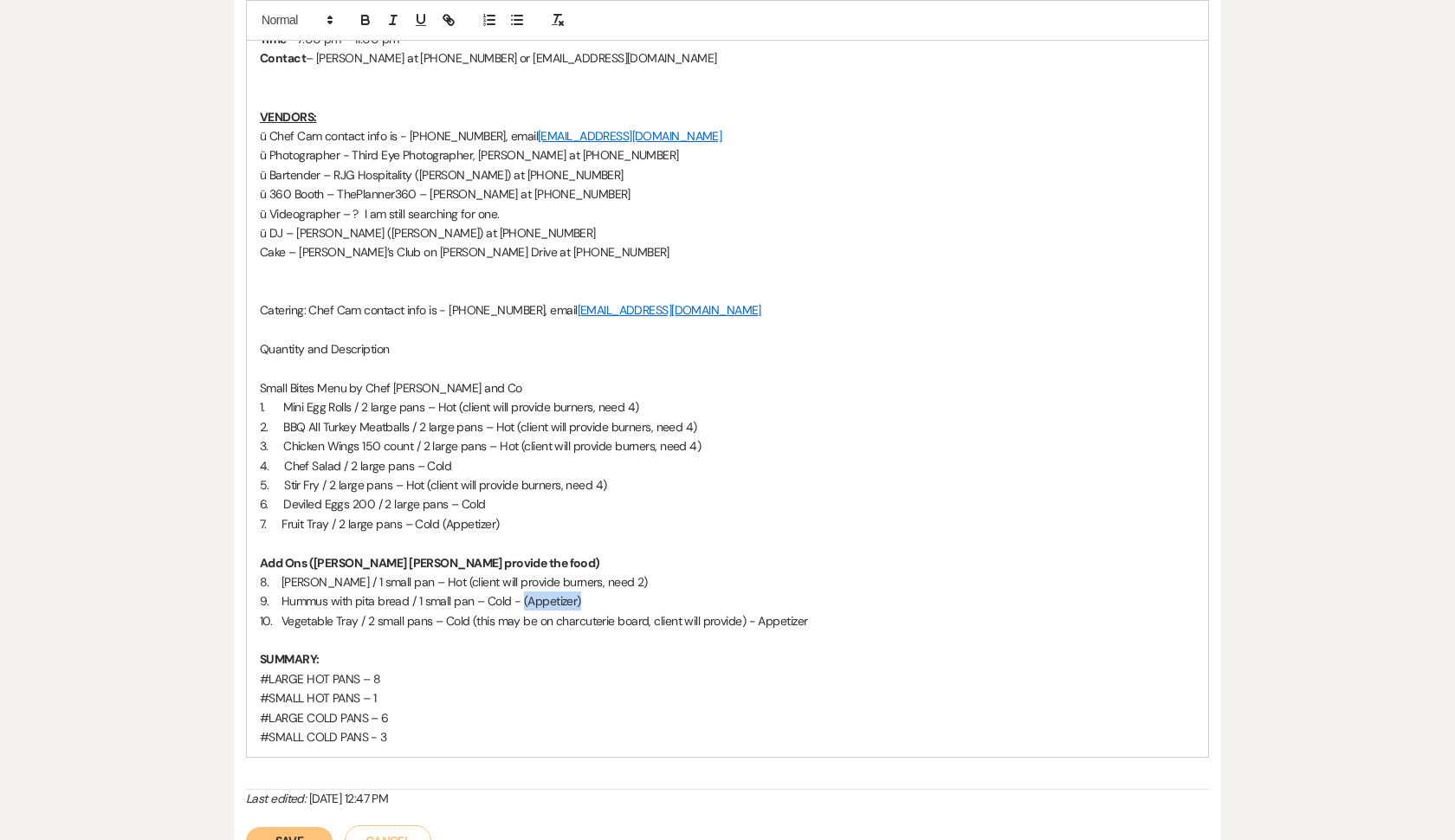
drag, startPoint x: 521, startPoint y: 572, endPoint x: 594, endPoint y: 572, distance: 73.0
click at [594, 591] on p "9. Hummus with pita bread / 1 small pan – Cold - (Appetizer)" at bounding box center [728, 601] width 936 height 19
click at [820, 611] on p "10. Vegetable Tray / 2 small pans – Cold (this may be on charcuterie board, cli…" at bounding box center [728, 620] width 936 height 19
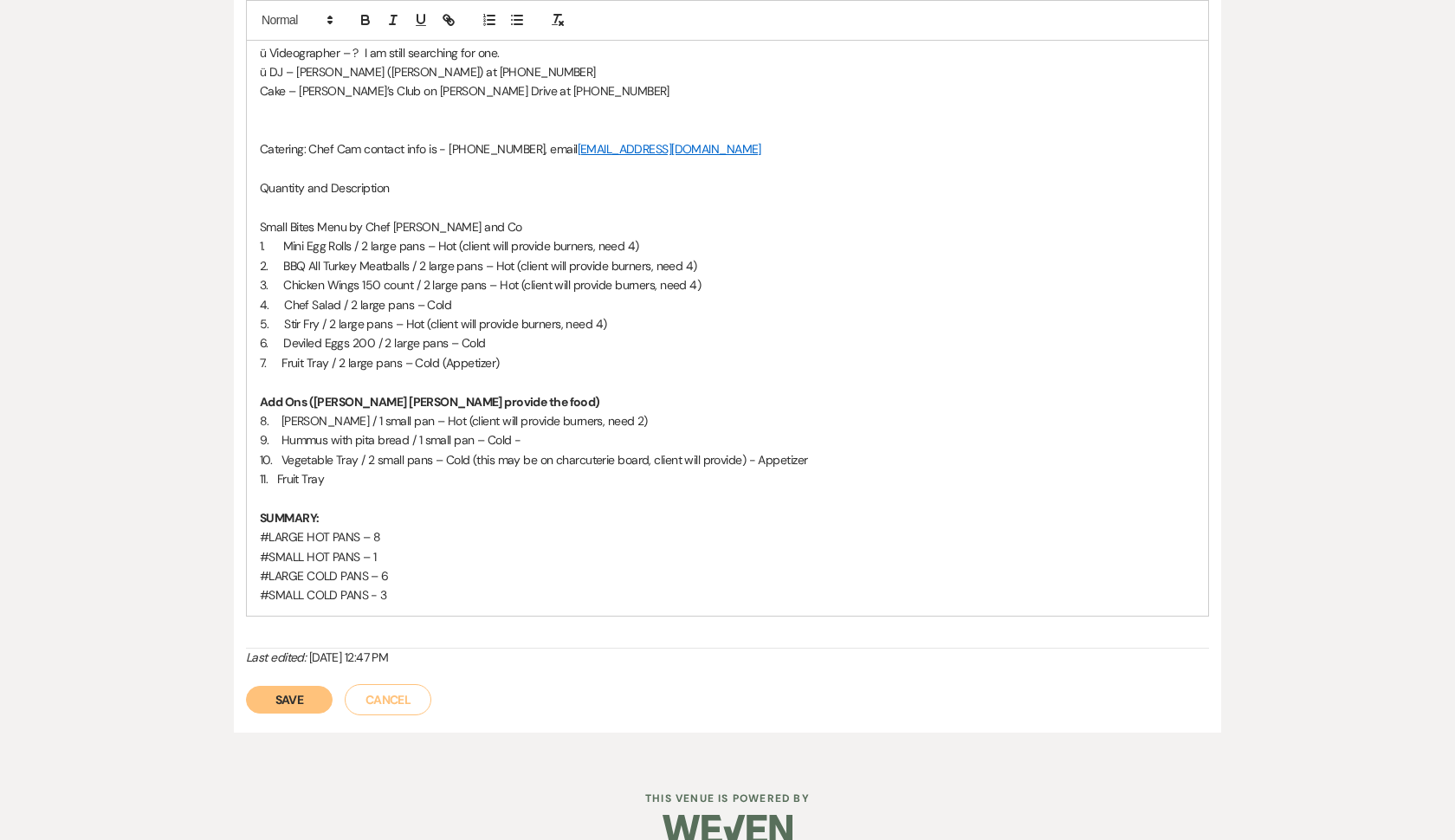
scroll to position [1673, 0]
click at [295, 687] on button "Save" at bounding box center [289, 701] width 87 height 28
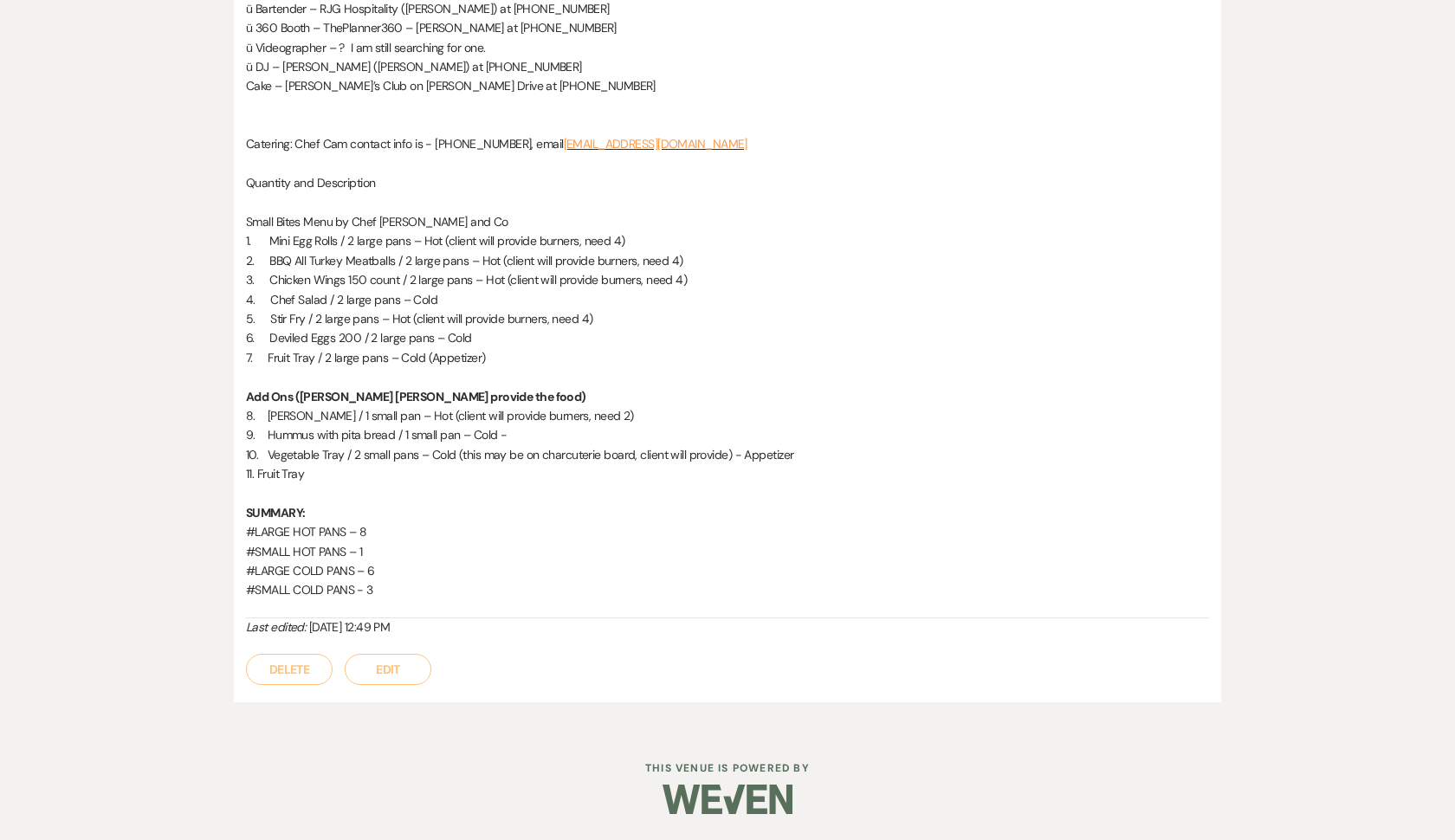
scroll to position [1598, 0]
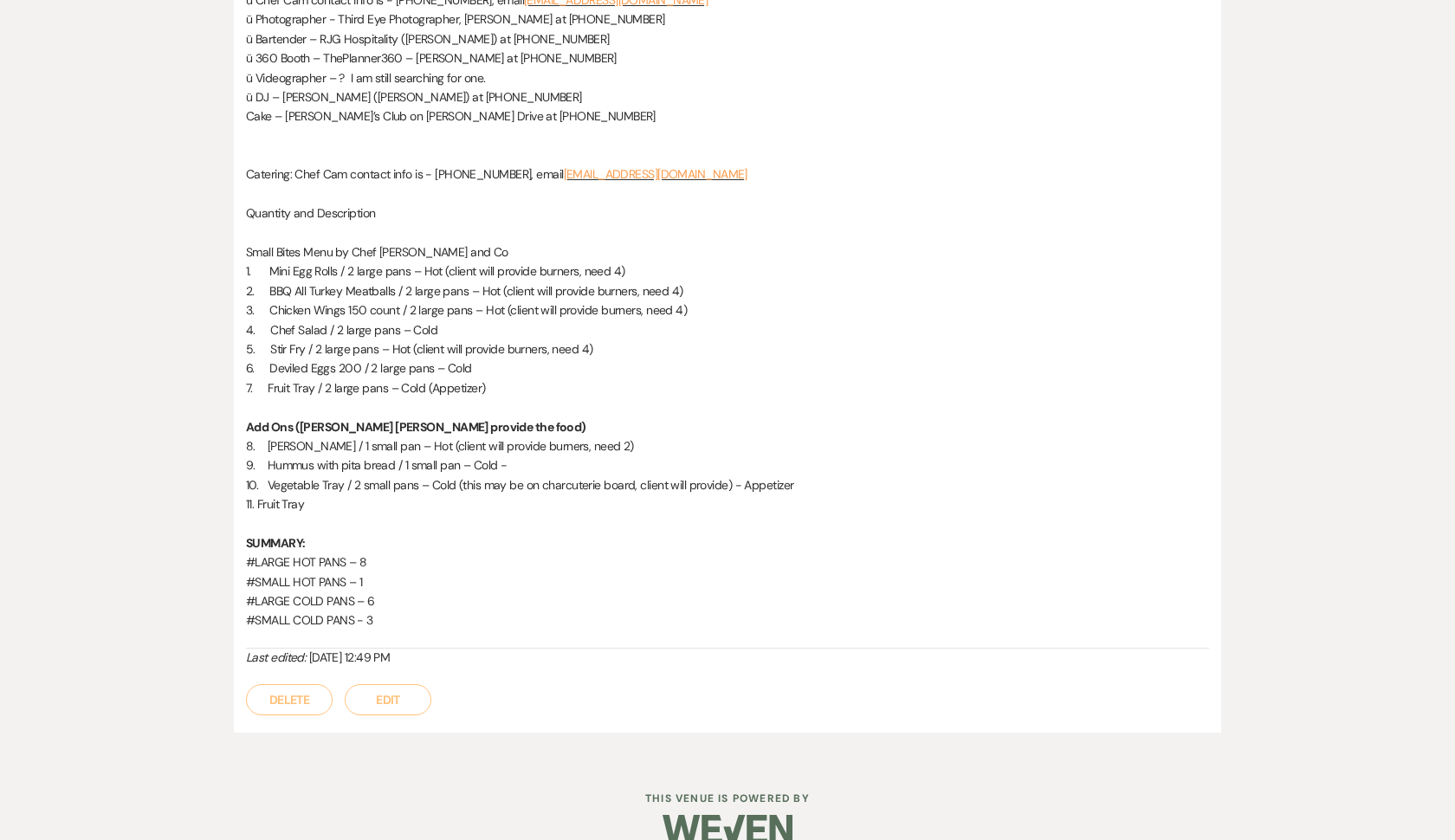
click at [376, 684] on button "Edit" at bounding box center [387, 699] width 87 height 31
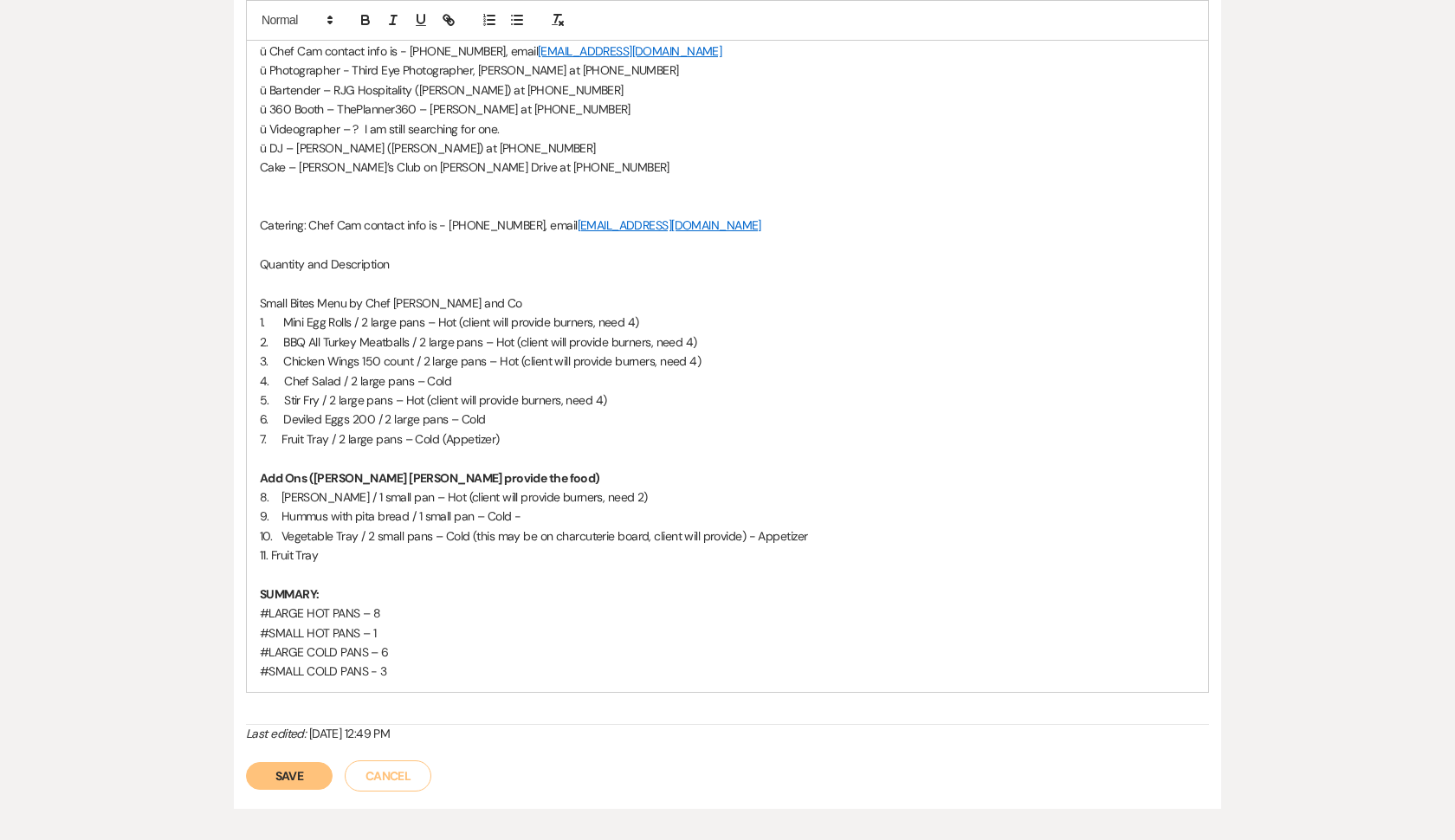
click at [317, 429] on p "7. Fruit Tray / 2 large pans – Cold (Appetizer)" at bounding box center [728, 439] width 936 height 19
click at [304, 429] on p "7. Fruit Tray / 2 large pans – Cold (Appetizer)" at bounding box center [728, 439] width 936 height 19
click at [321, 545] on p "11. Fruit Tray" at bounding box center [728, 555] width 936 height 19
click at [304, 761] on button "Save" at bounding box center [289, 775] width 87 height 28
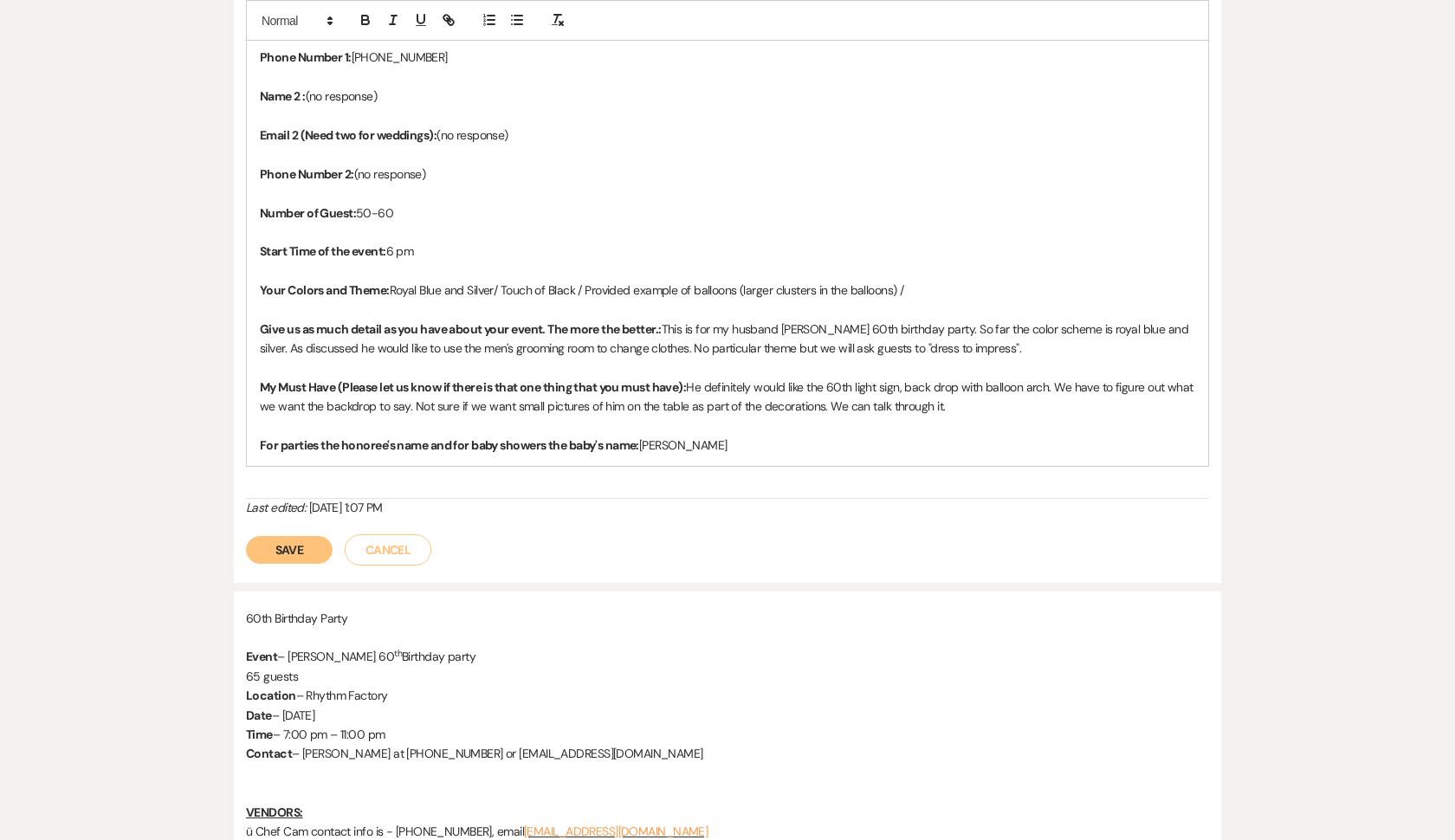
scroll to position [770, 0]
click at [571, 239] on p "Start Time of the event: 6 pm" at bounding box center [728, 248] width 936 height 19
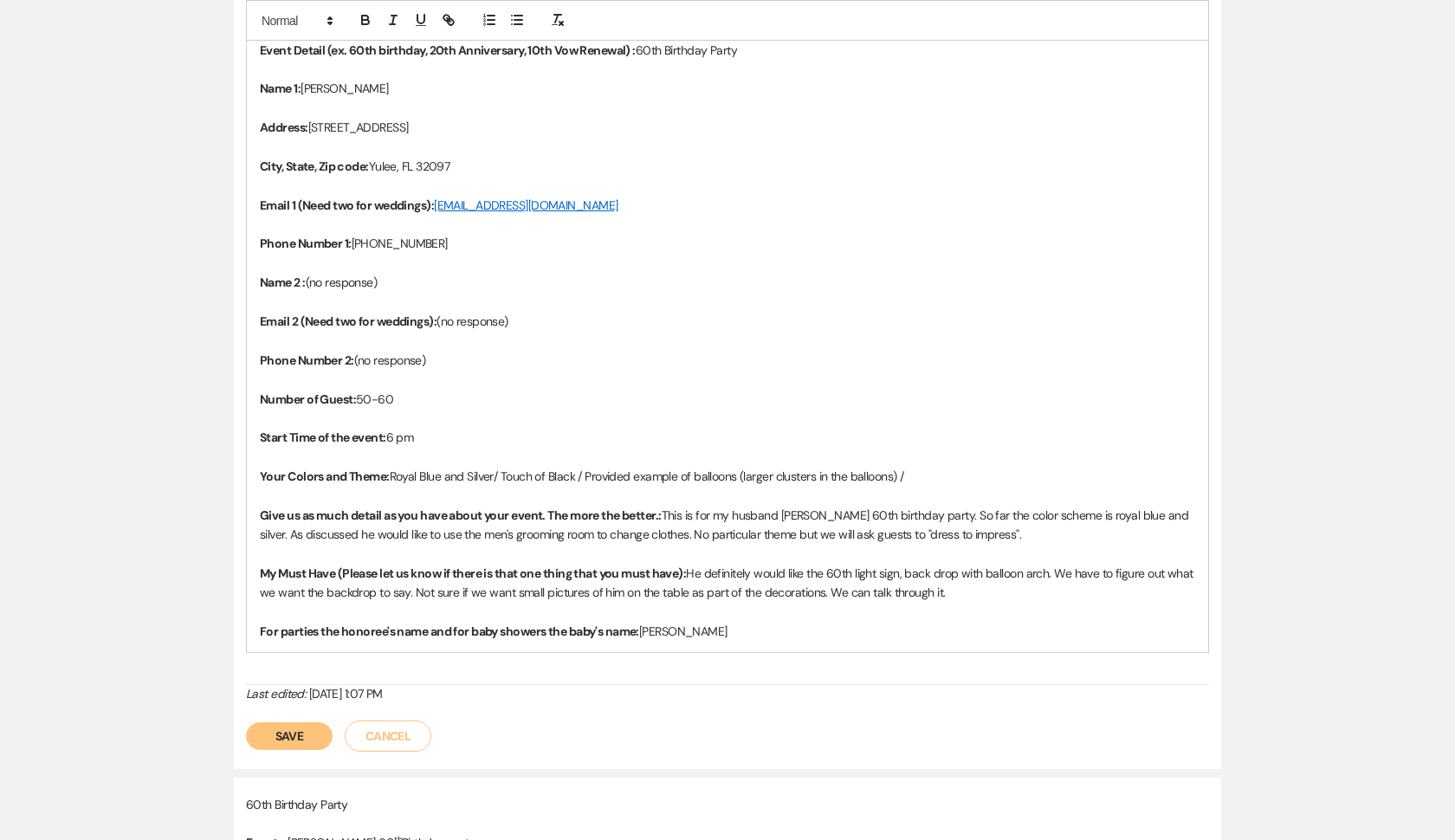
scroll to position [582, 0]
click at [361, 389] on p "Number of Guest: 50-60" at bounding box center [728, 398] width 936 height 19
click at [355, 350] on p "Phone Number 2: (no response)" at bounding box center [728, 359] width 936 height 19
click at [293, 721] on button "Save" at bounding box center [289, 735] width 87 height 28
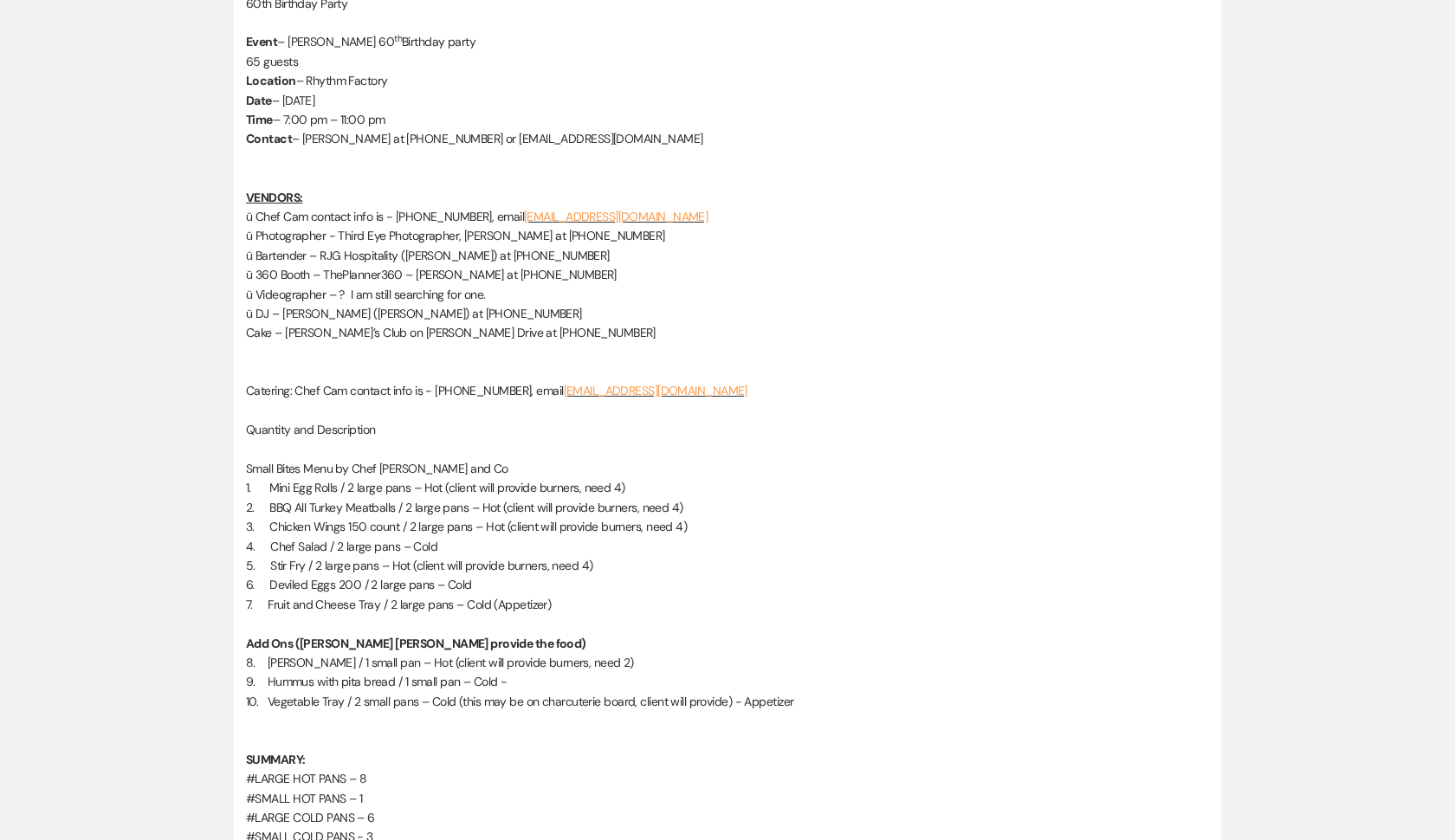
scroll to position [1296, 0]
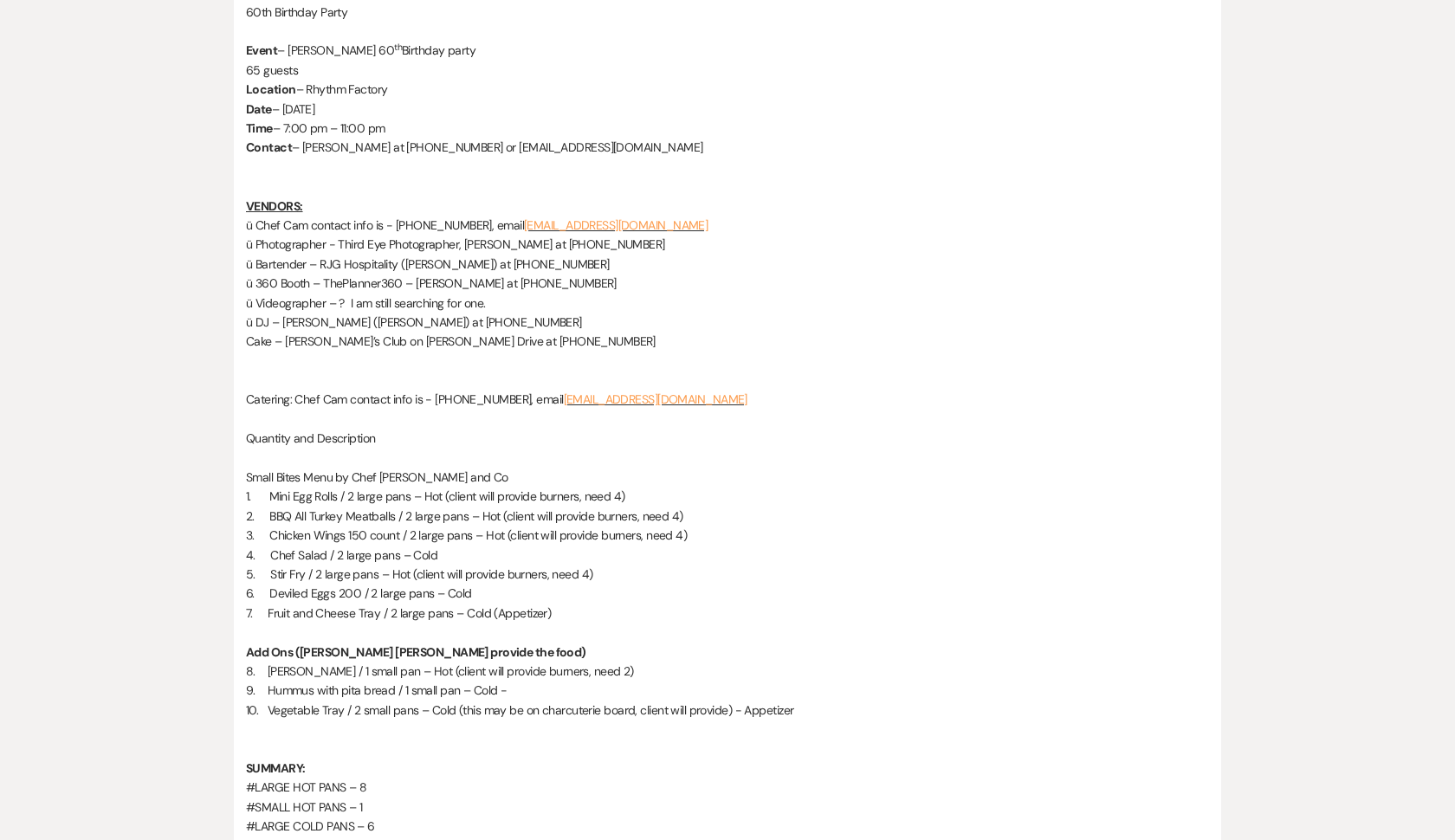
click at [446, 273] on p "ü 360 Booth – ThePlanner360 – [PERSON_NAME] at [PHONE_NUMBER]" at bounding box center [727, 282] width 963 height 19
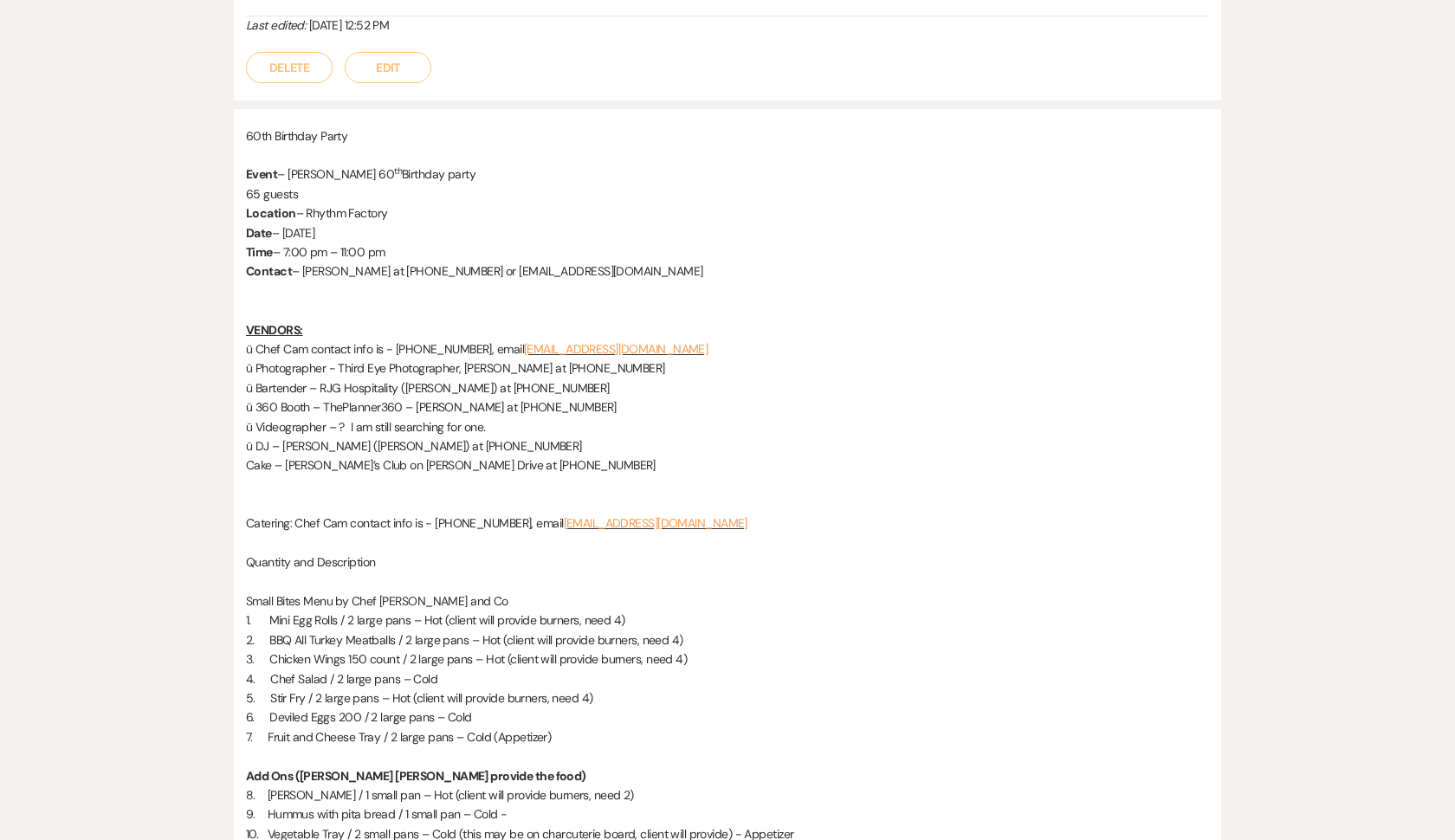
scroll to position [1180, 0]
